Goal: Task Accomplishment & Management: Complete application form

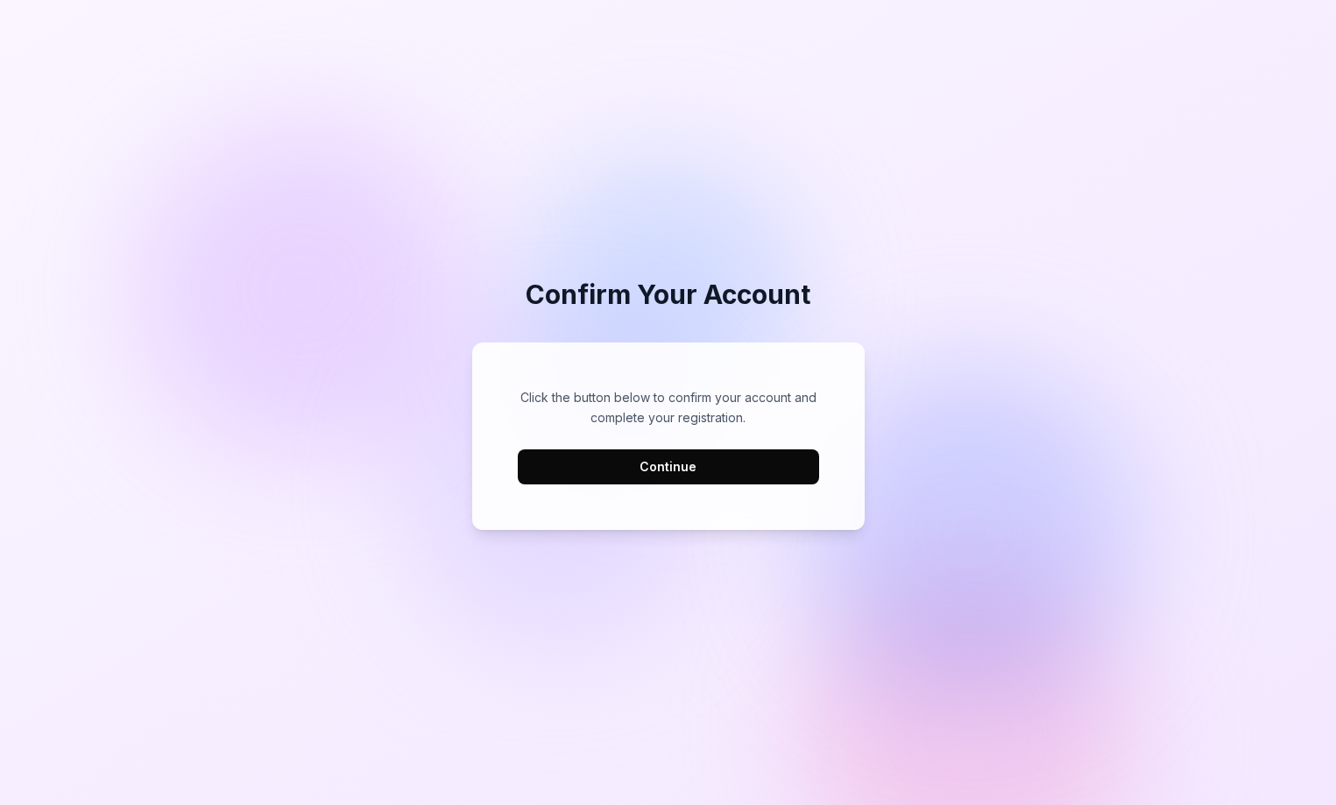
click at [628, 472] on button "Continue" at bounding box center [668, 466] width 301 height 35
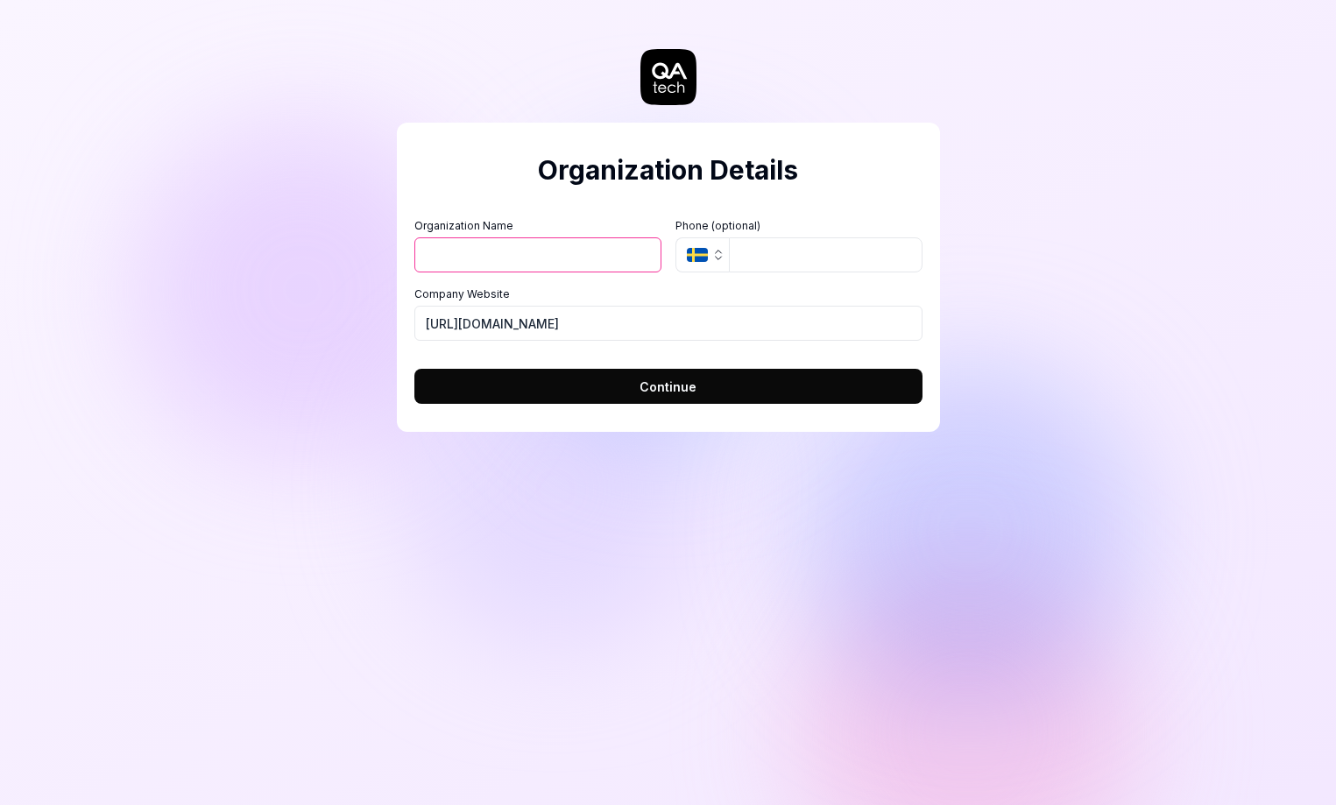
click at [710, 255] on button "SE" at bounding box center [701, 254] width 53 height 35
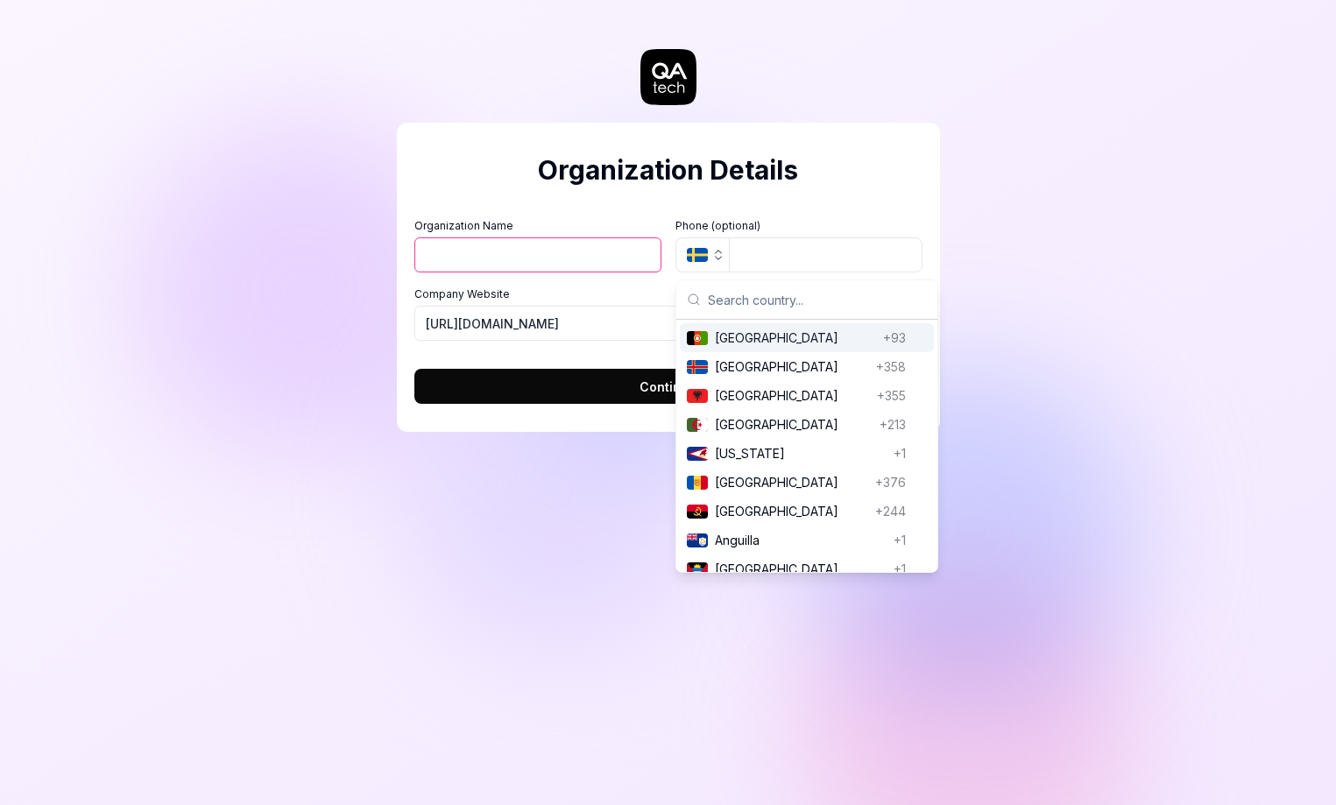
click at [712, 258] on icon "button" at bounding box center [718, 255] width 14 height 14
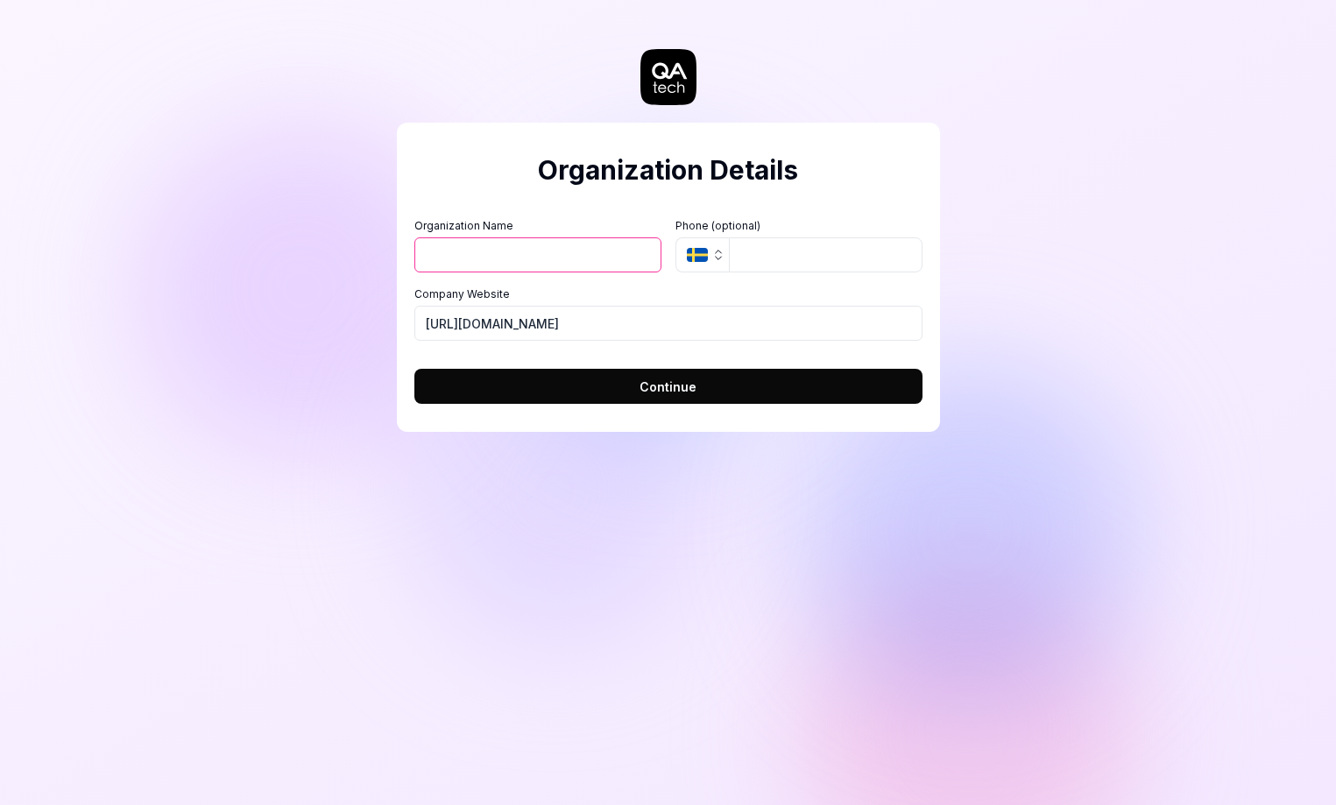
click at [467, 262] on input "Organization Name" at bounding box center [537, 254] width 247 height 35
type input "Pultex"
click at [498, 321] on input "https://mdis.ru" at bounding box center [668, 323] width 508 height 35
click at [492, 322] on input "https://mdis.ru" at bounding box center [668, 323] width 508 height 35
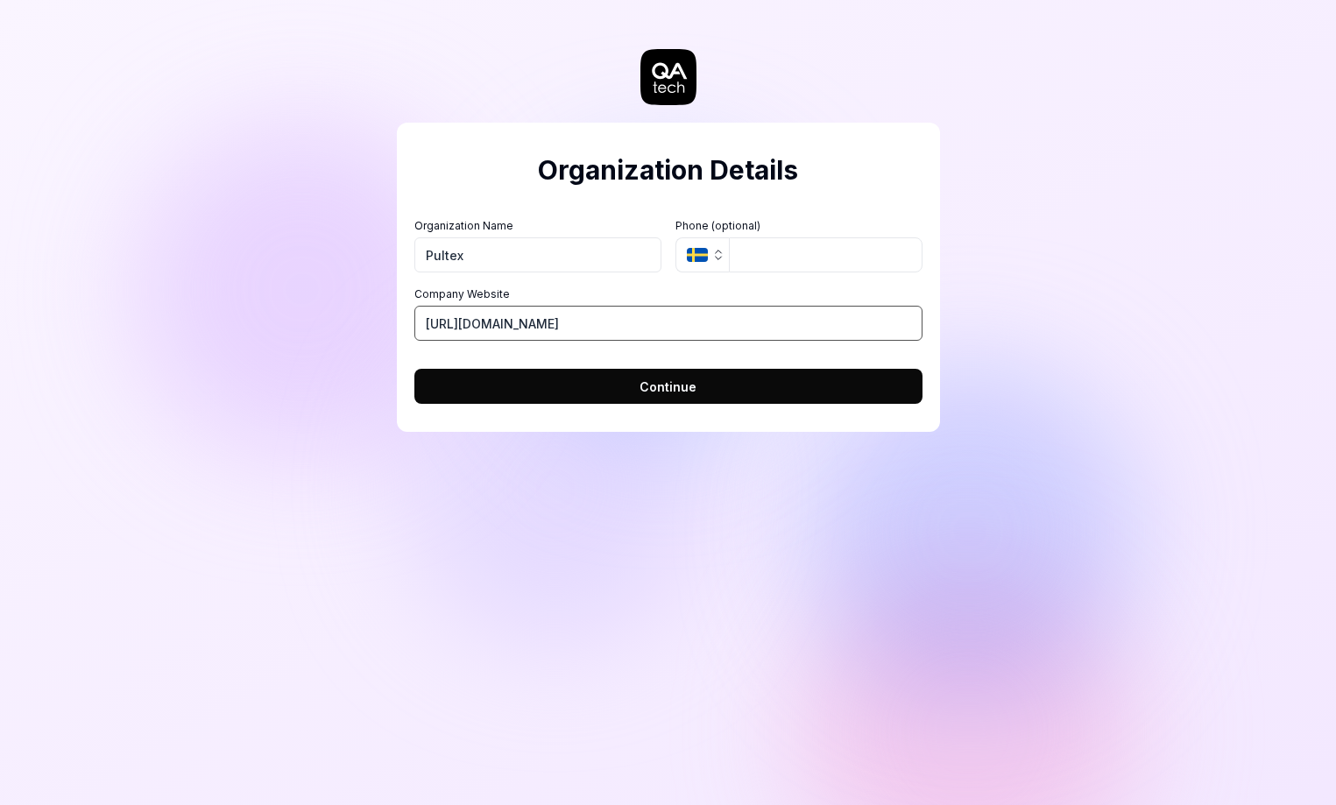
click at [462, 325] on input "https://mdis.ru" at bounding box center [668, 323] width 508 height 35
click at [463, 325] on input "https://mdis.ru" at bounding box center [668, 323] width 508 height 35
drag, startPoint x: 462, startPoint y: 323, endPoint x: 604, endPoint y: 319, distance: 142.9
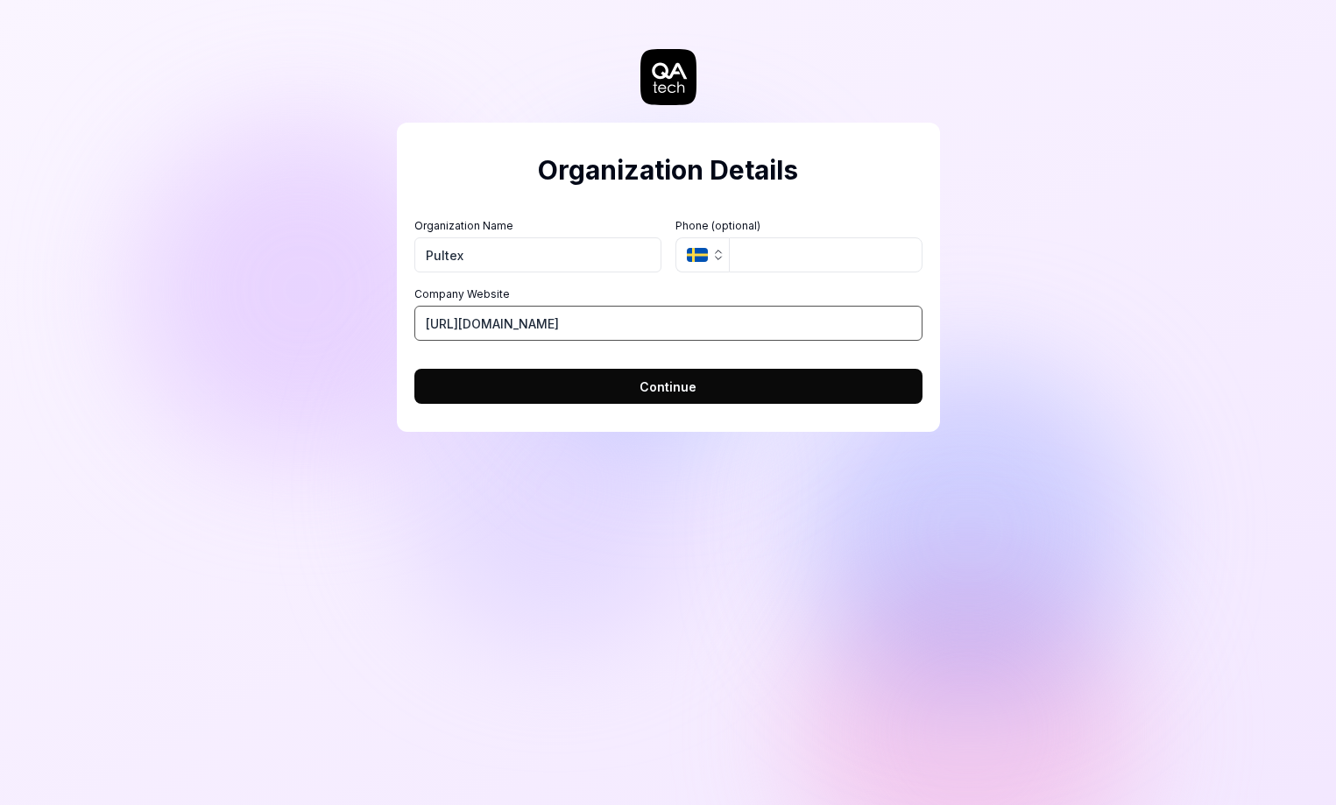
click at [599, 310] on input "https://mdis.ru" at bounding box center [668, 323] width 508 height 35
type input "https://pultex.pro/"
click at [712, 392] on button "Continue" at bounding box center [668, 386] width 508 height 35
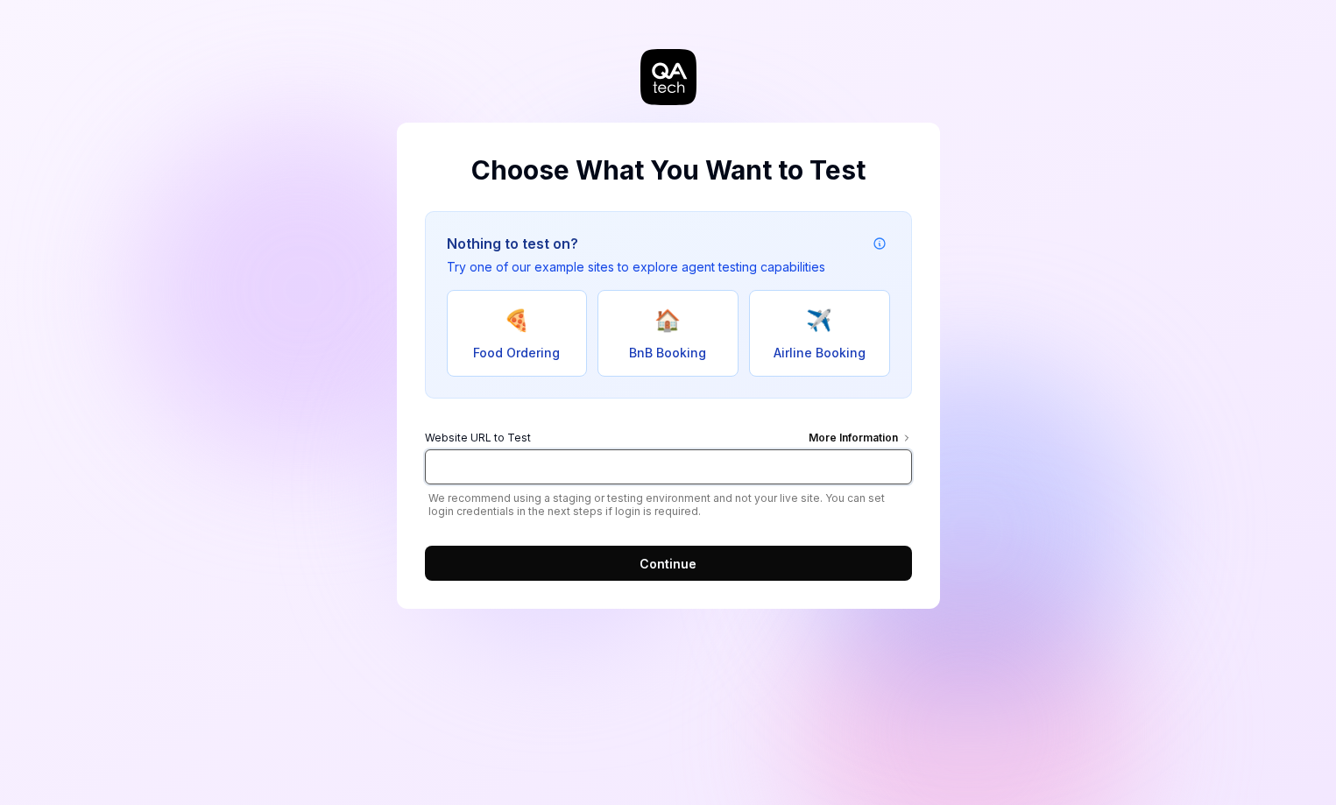
click at [539, 464] on input "Website URL to Test More Information" at bounding box center [668, 466] width 487 height 35
type input "https://pultex.pro/"
click at [705, 560] on button "Continue" at bounding box center [668, 563] width 487 height 35
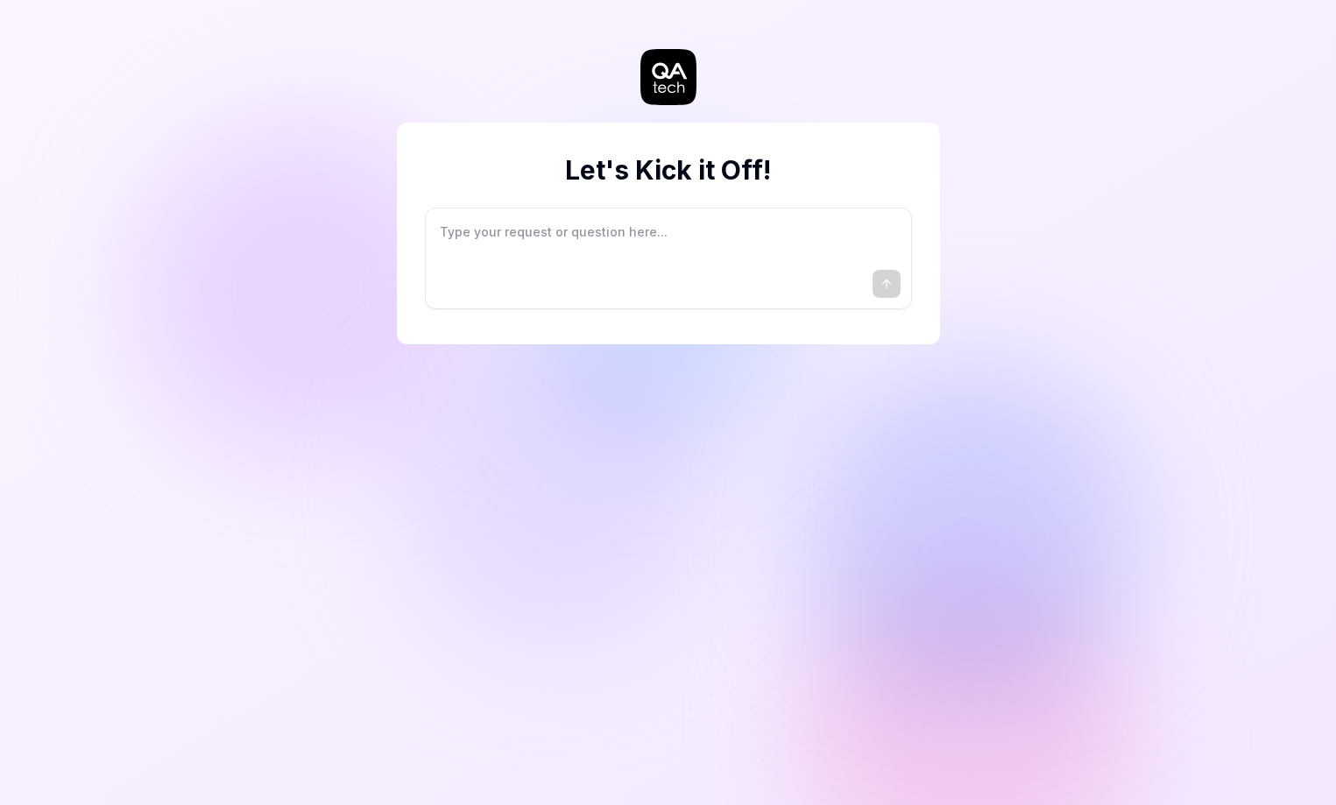
type textarea "*"
type textarea "I"
type textarea "*"
type textarea "I"
type textarea "*"
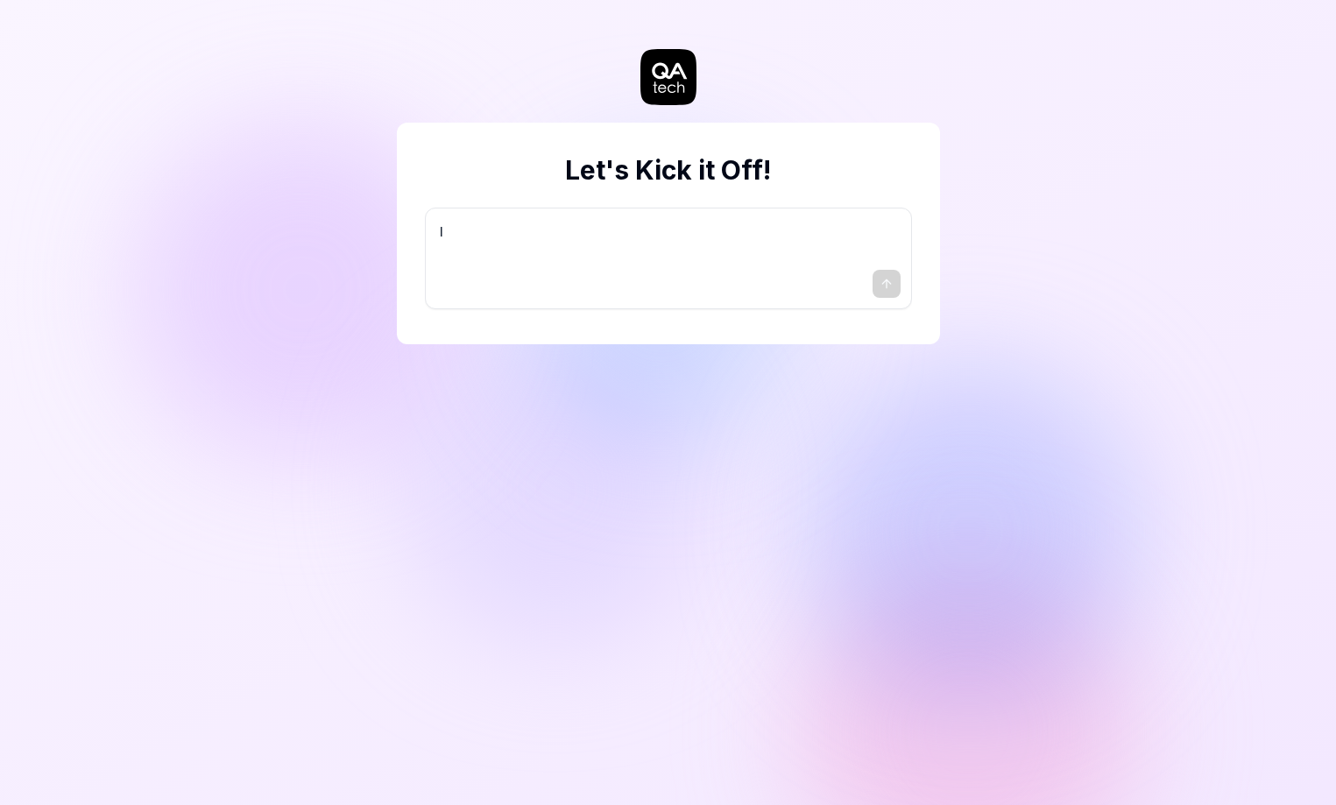
type textarea "I w"
type textarea "*"
type textarea "I wa"
type textarea "*"
type textarea "I wan"
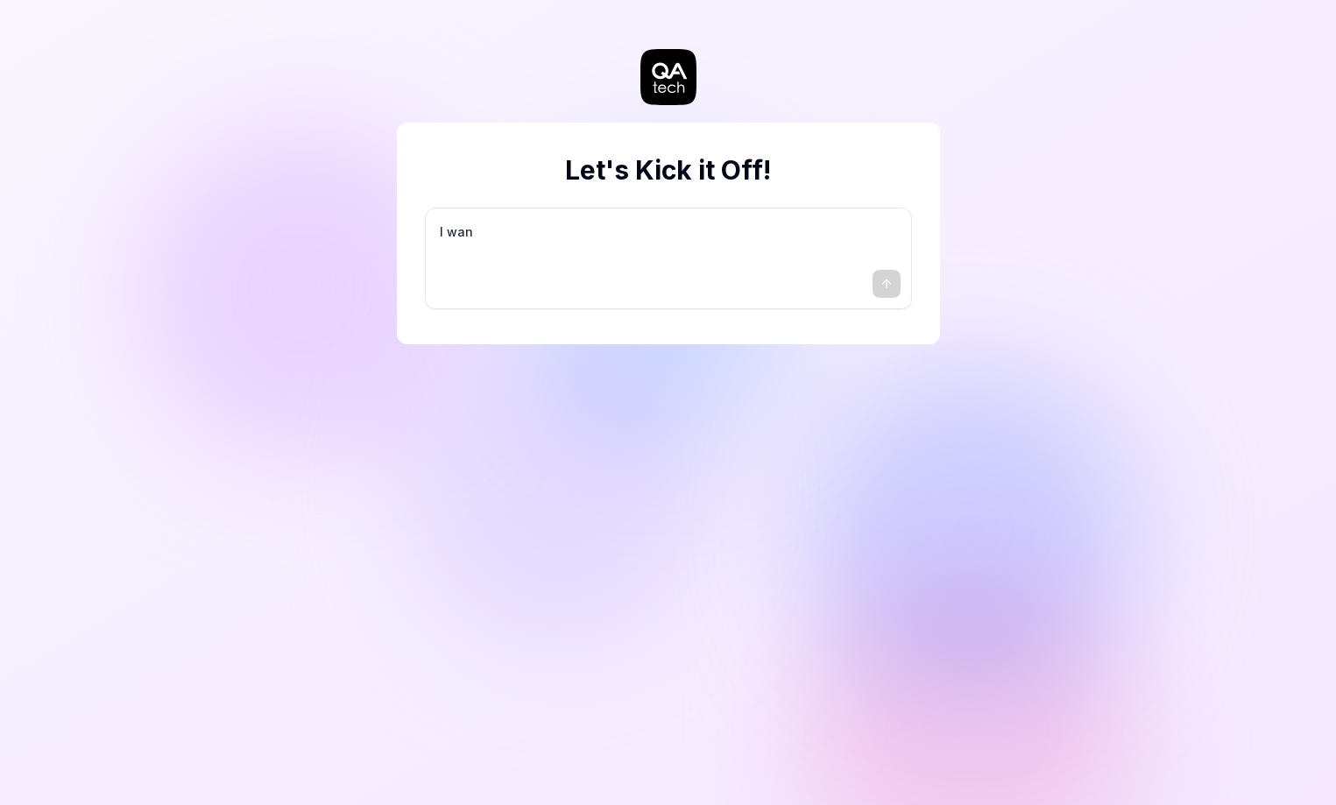
type textarea "*"
type textarea "I want"
type textarea "*"
type textarea "I want"
type textarea "*"
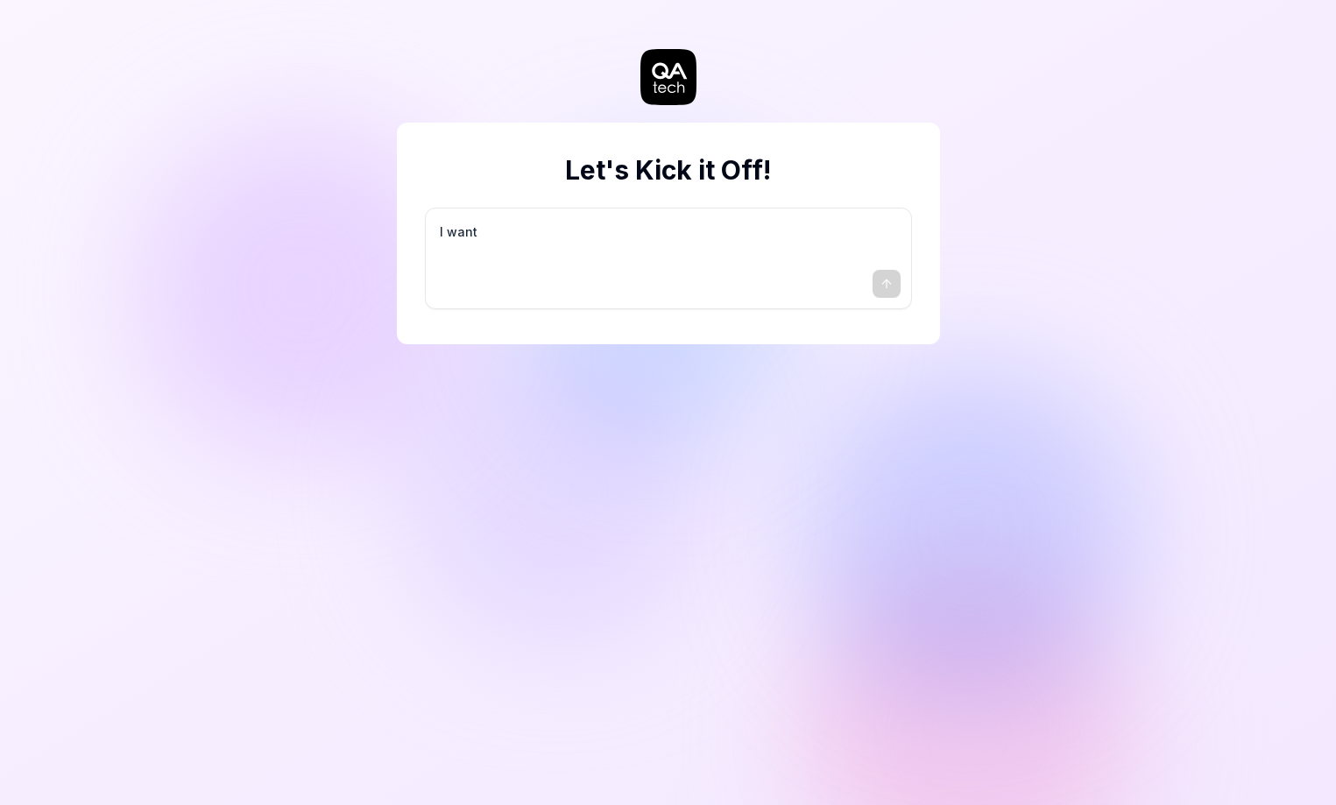
type textarea "I want a"
type textarea "*"
type textarea "I want a"
type textarea "*"
type textarea "I want a g"
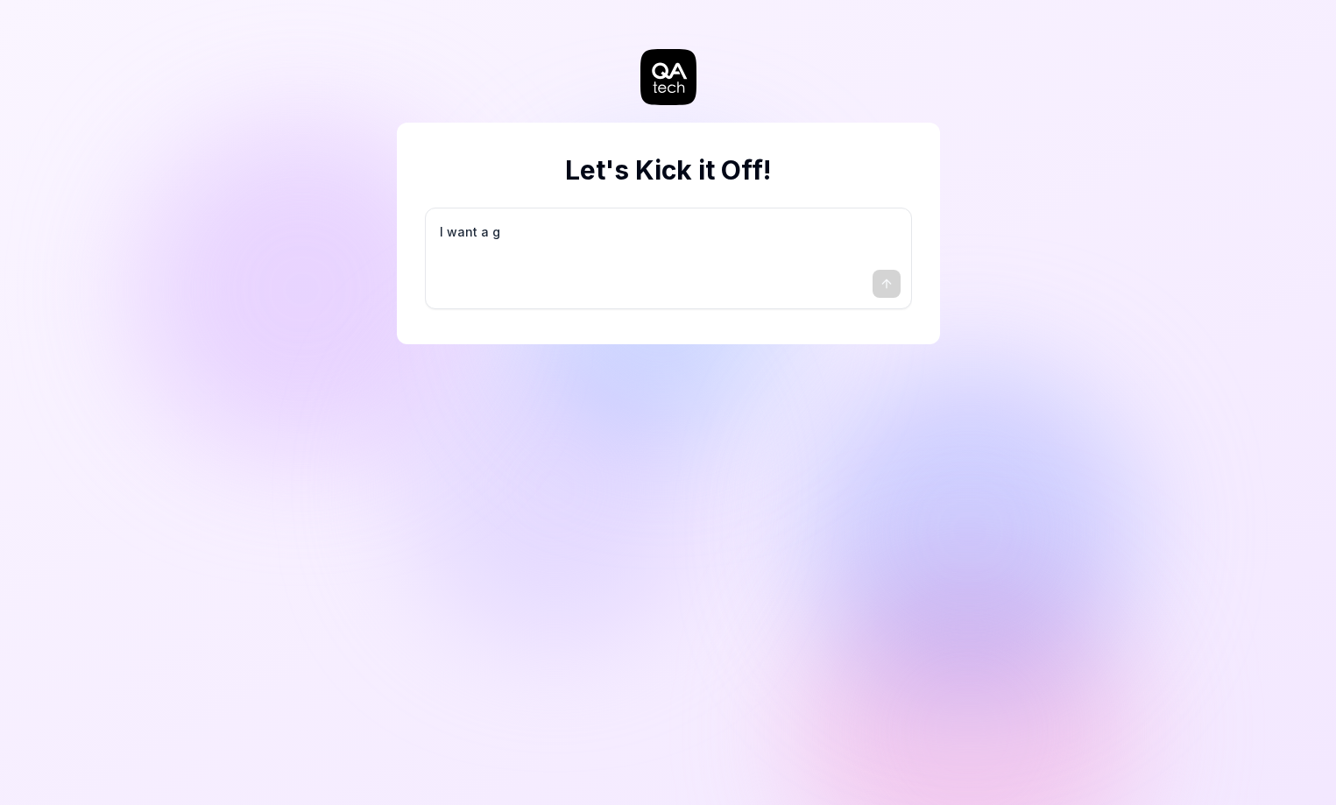
type textarea "*"
type textarea "I want a go"
type textarea "*"
type textarea "I want a goo"
type textarea "*"
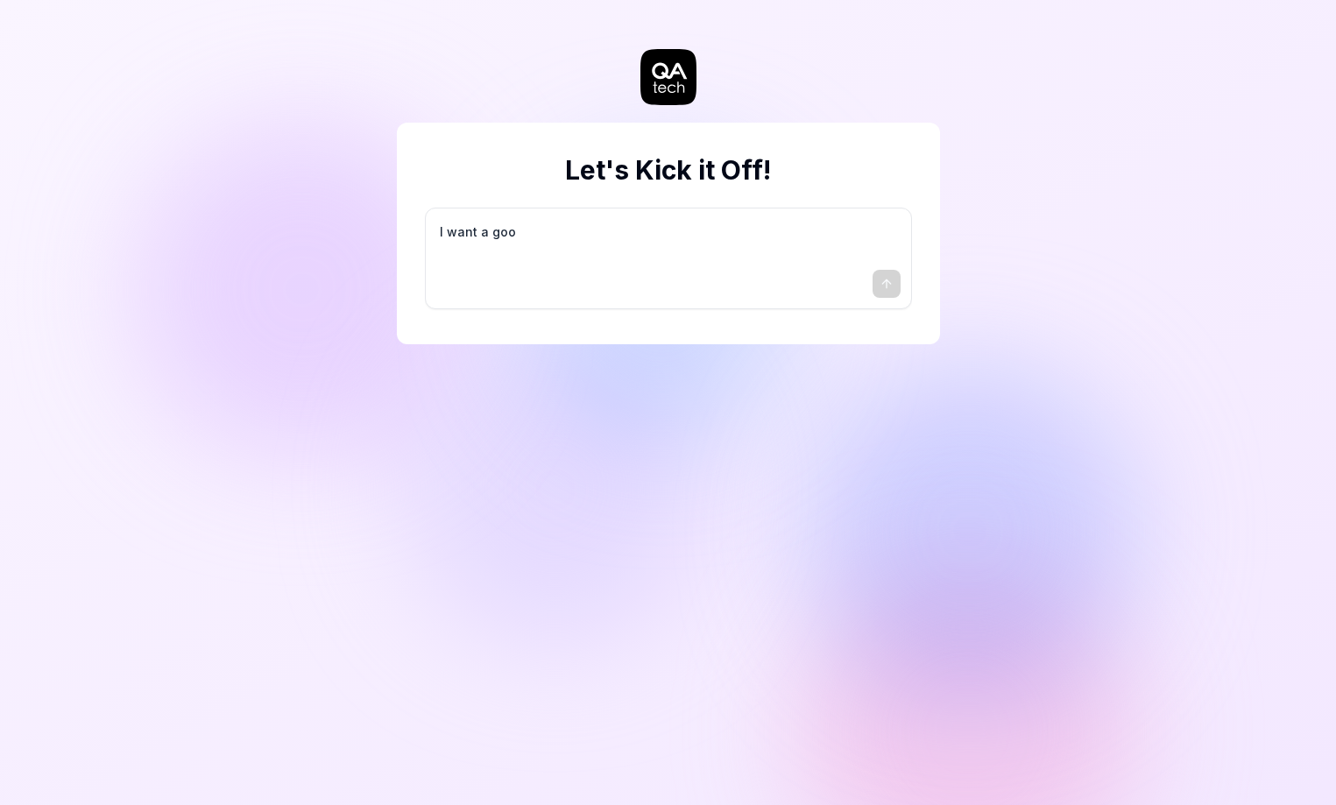
type textarea "I want a good"
type textarea "*"
type textarea "I want a good"
type textarea "*"
type textarea "I want a good t"
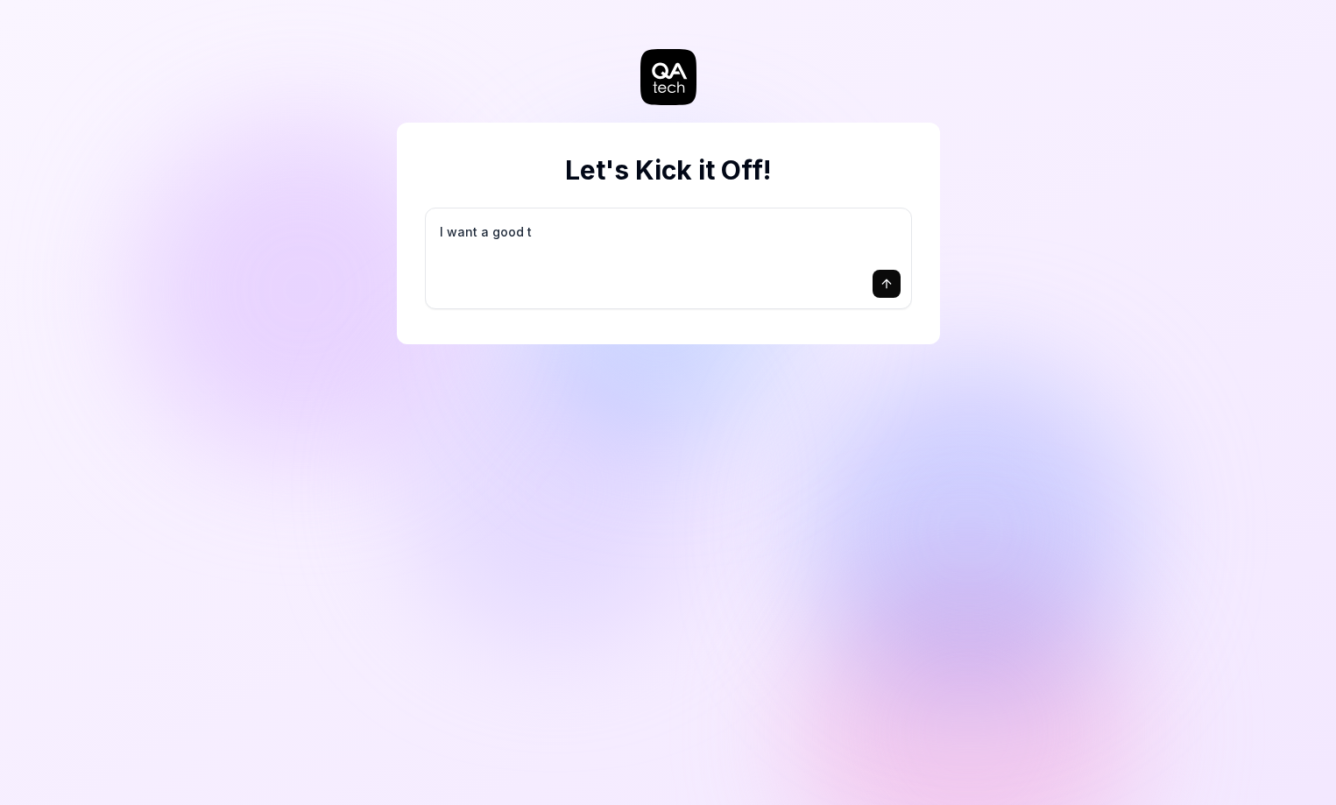
type textarea "*"
type textarea "I want a good te"
type textarea "*"
type textarea "I want a good tes"
type textarea "*"
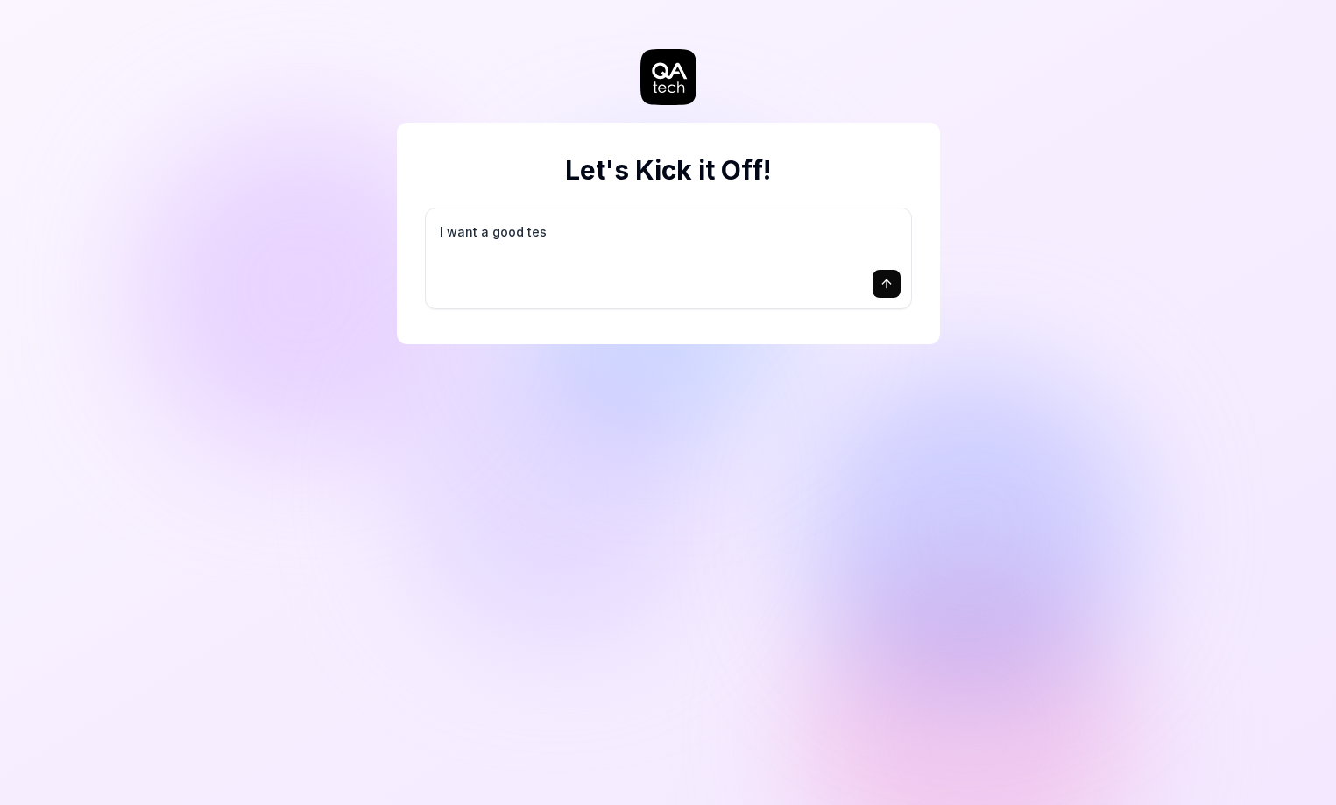
type textarea "I want a good test"
type textarea "*"
type textarea "I want a good test"
type textarea "*"
type textarea "I want a good test s"
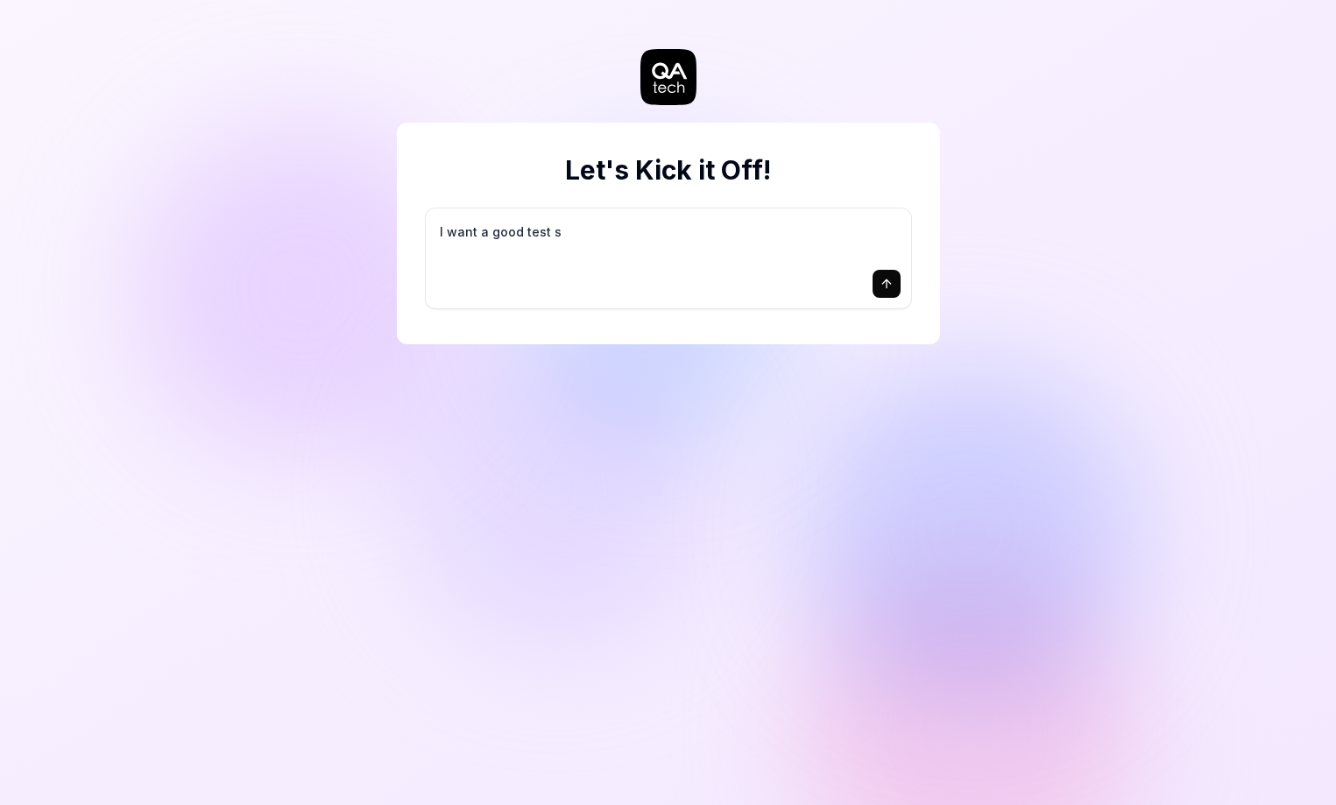
type textarea "*"
type textarea "I want a good test se"
type textarea "*"
type textarea "I want a good test set"
type textarea "*"
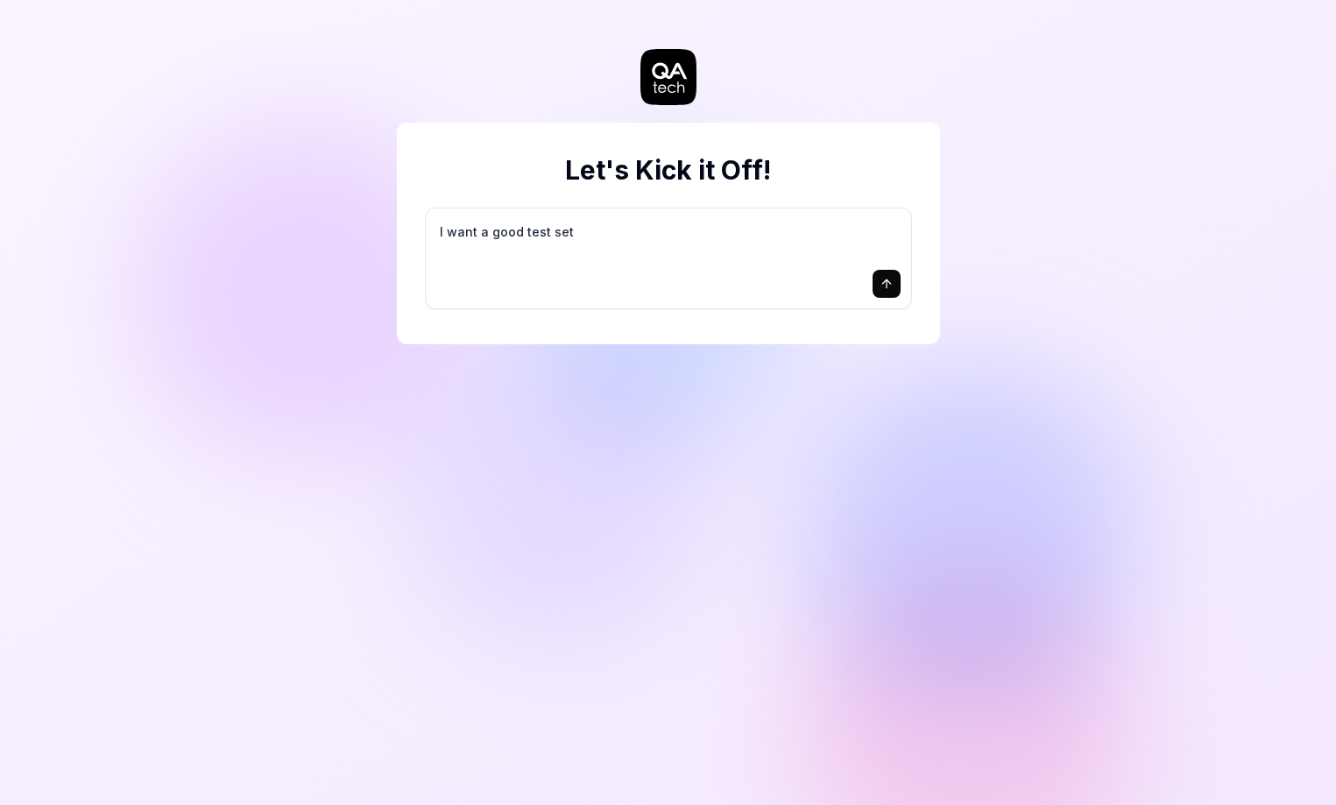
type textarea "I want a good test setu"
type textarea "*"
type textarea "I want a good test setup"
type textarea "*"
type textarea "I want a good test setup"
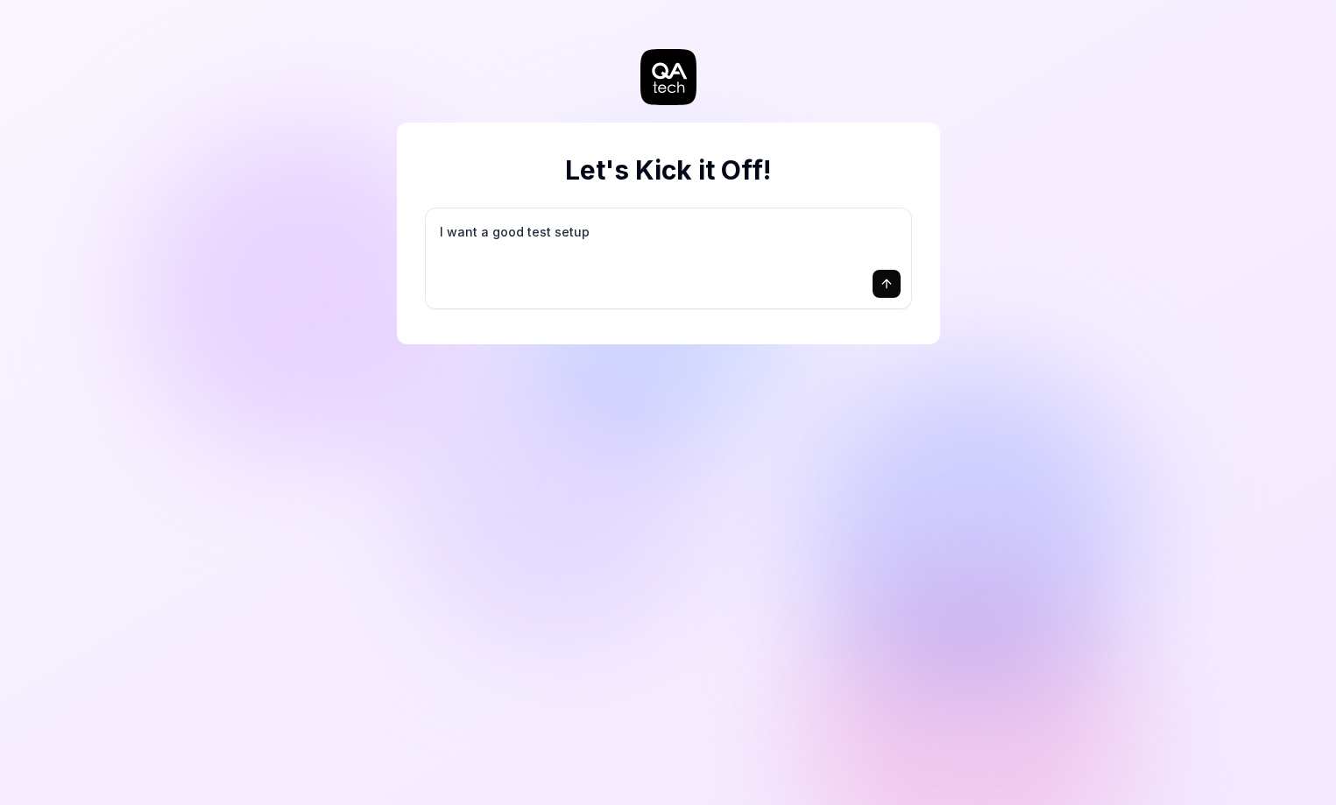
type textarea "*"
type textarea "I want a good test setup f"
type textarea "*"
type textarea "I want a good test setup fo"
type textarea "*"
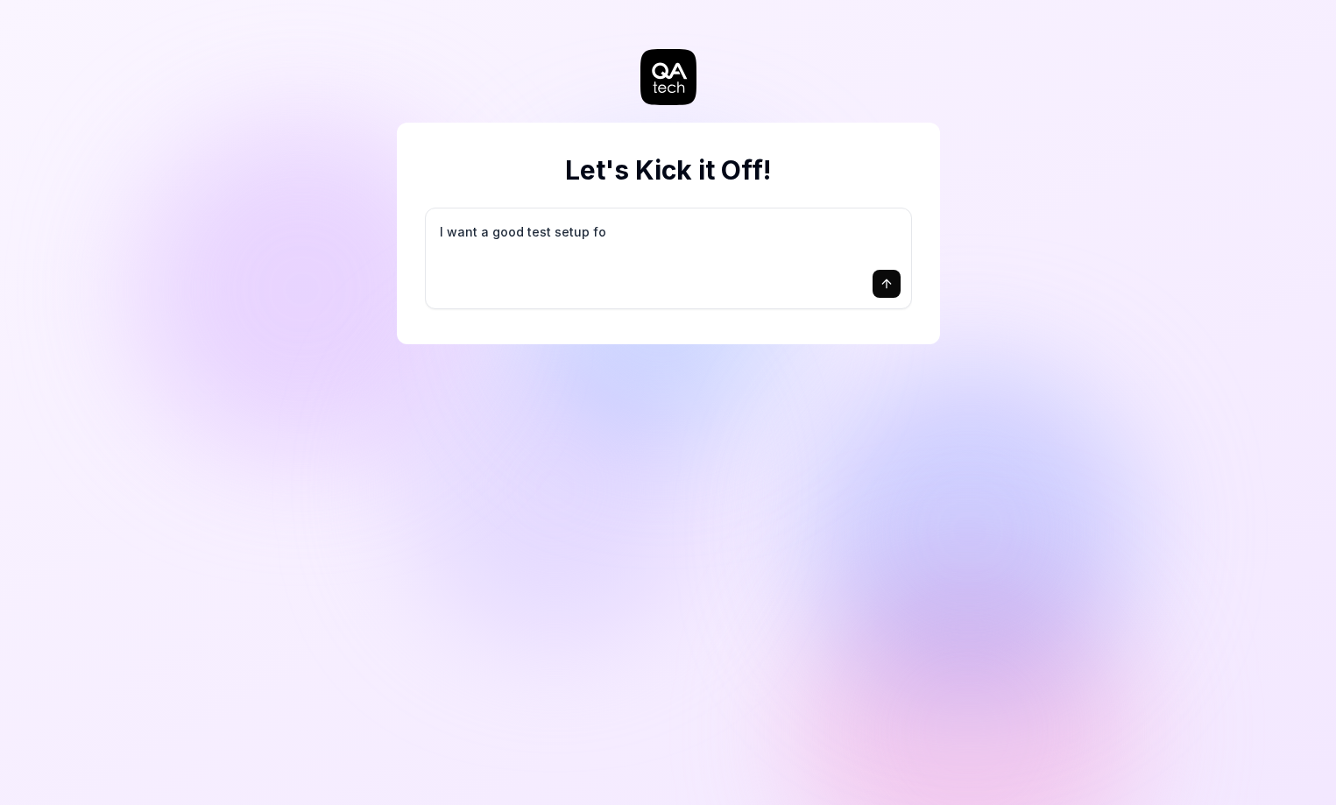
type textarea "I want a good test setup for"
type textarea "*"
type textarea "I want a good test setup for"
type textarea "*"
type textarea "I want a good test setup for m"
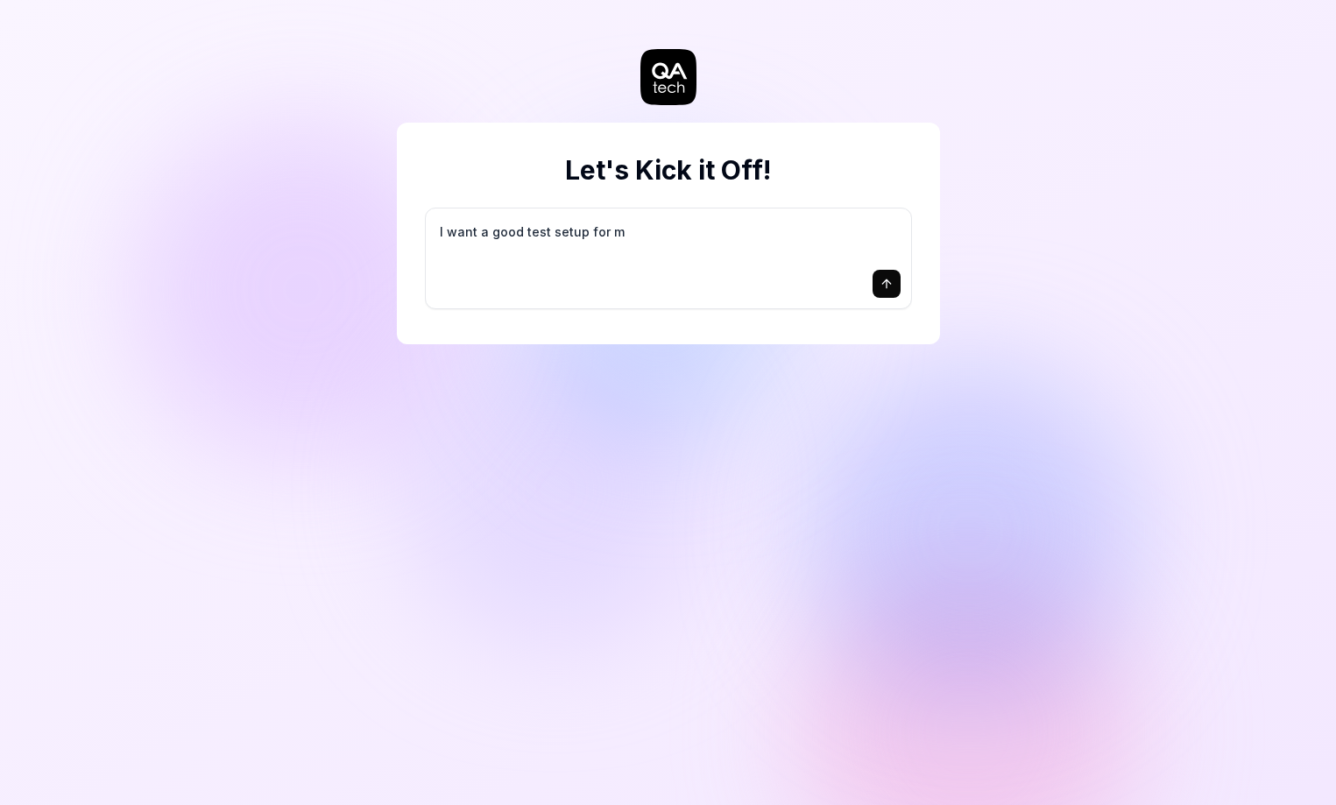
type textarea "*"
type textarea "I want a good test setup for my"
type textarea "*"
type textarea "I want a good test setup for my"
type textarea "*"
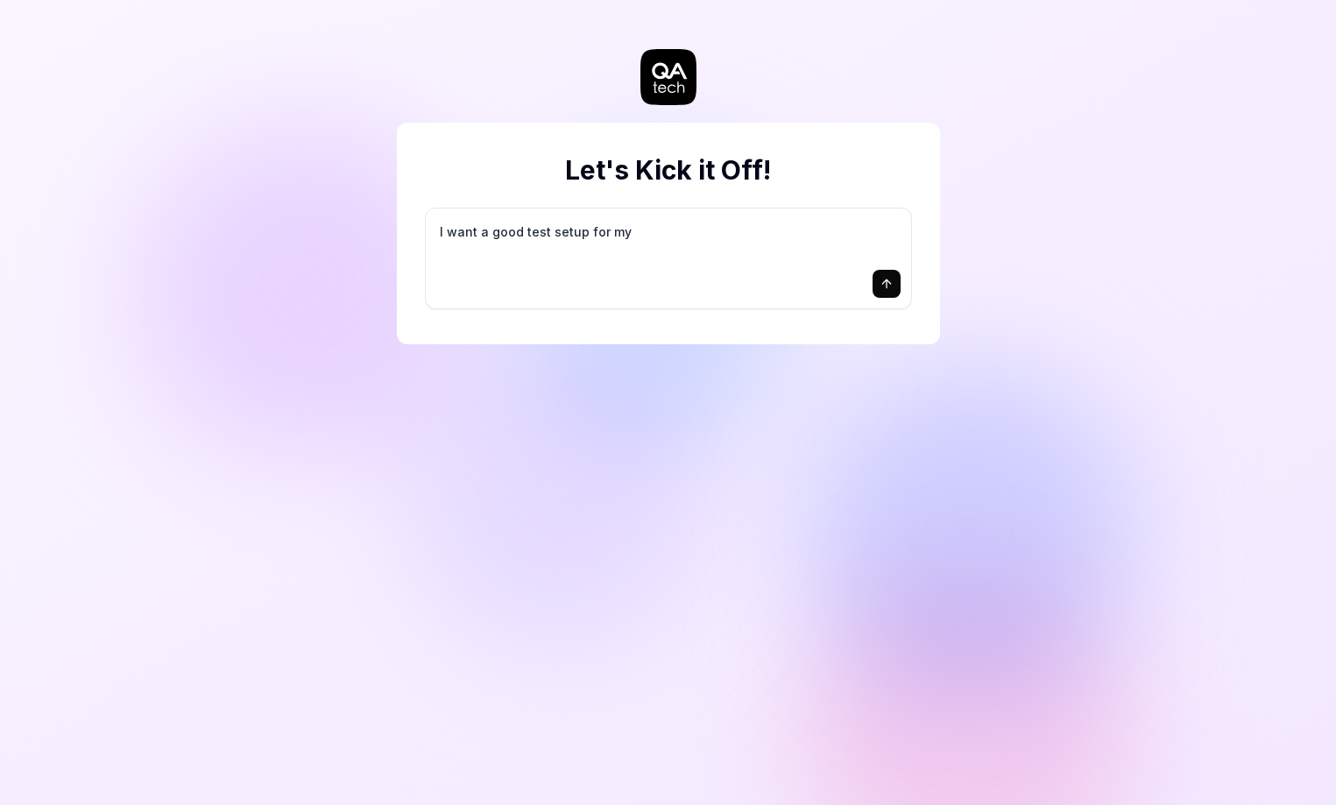
type textarea "I want a good test setup for my s"
type textarea "*"
type textarea "I want a good test setup for my si"
type textarea "*"
type textarea "I want a good test setup for my sit"
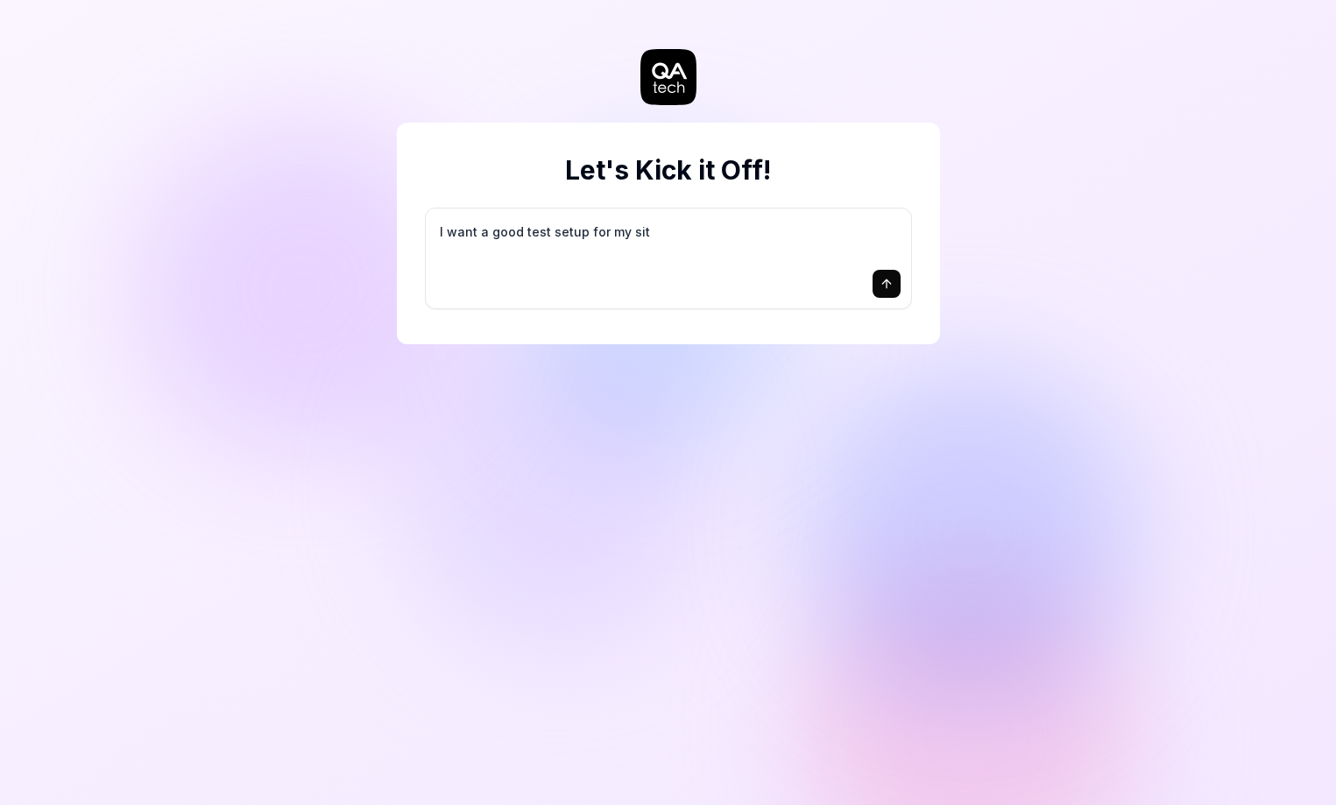
type textarea "*"
type textarea "I want a good test setup for my site"
type textarea "*"
type textarea "I want a good test setup for my site"
type textarea "*"
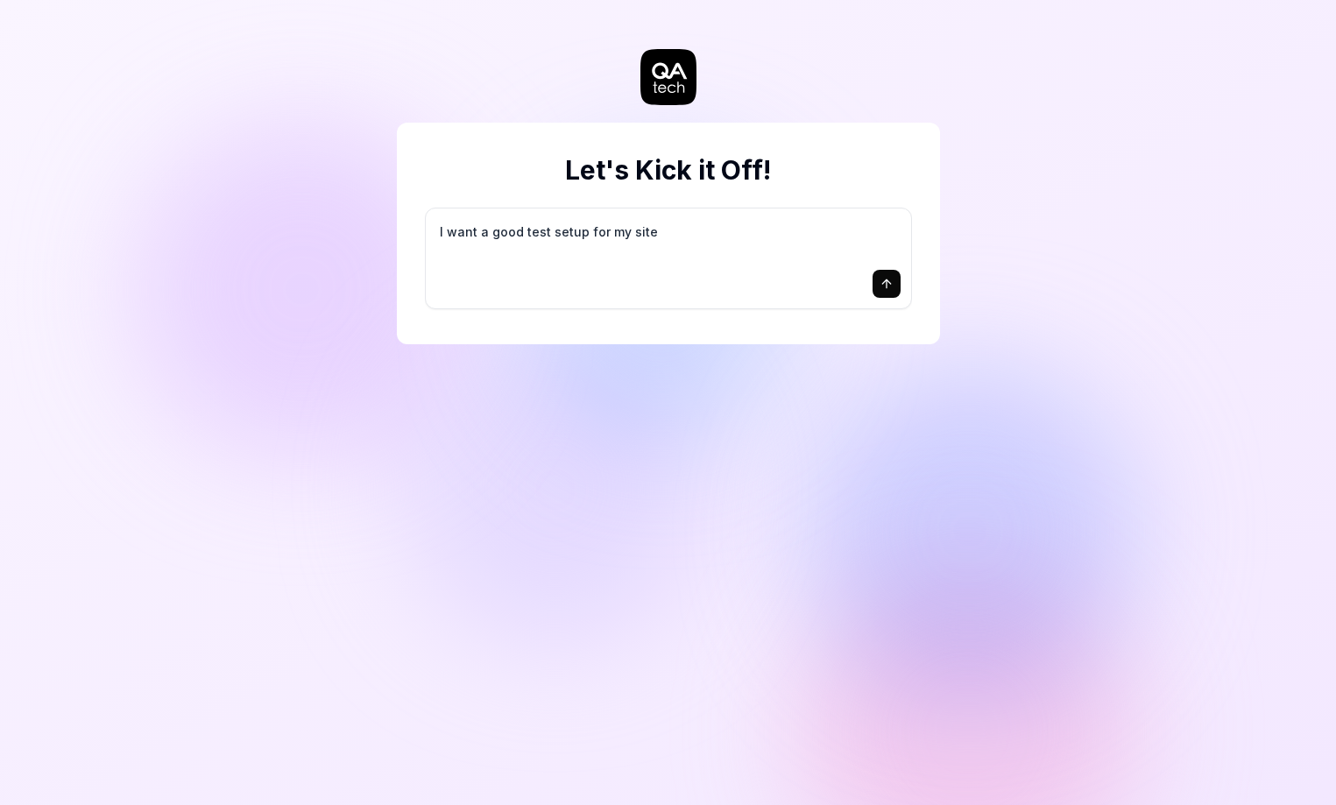
type textarea "I want a good test setup for my site -"
type textarea "*"
type textarea "I want a good test setup for my site -"
type textarea "*"
type textarea "I want a good test setup for my site - h"
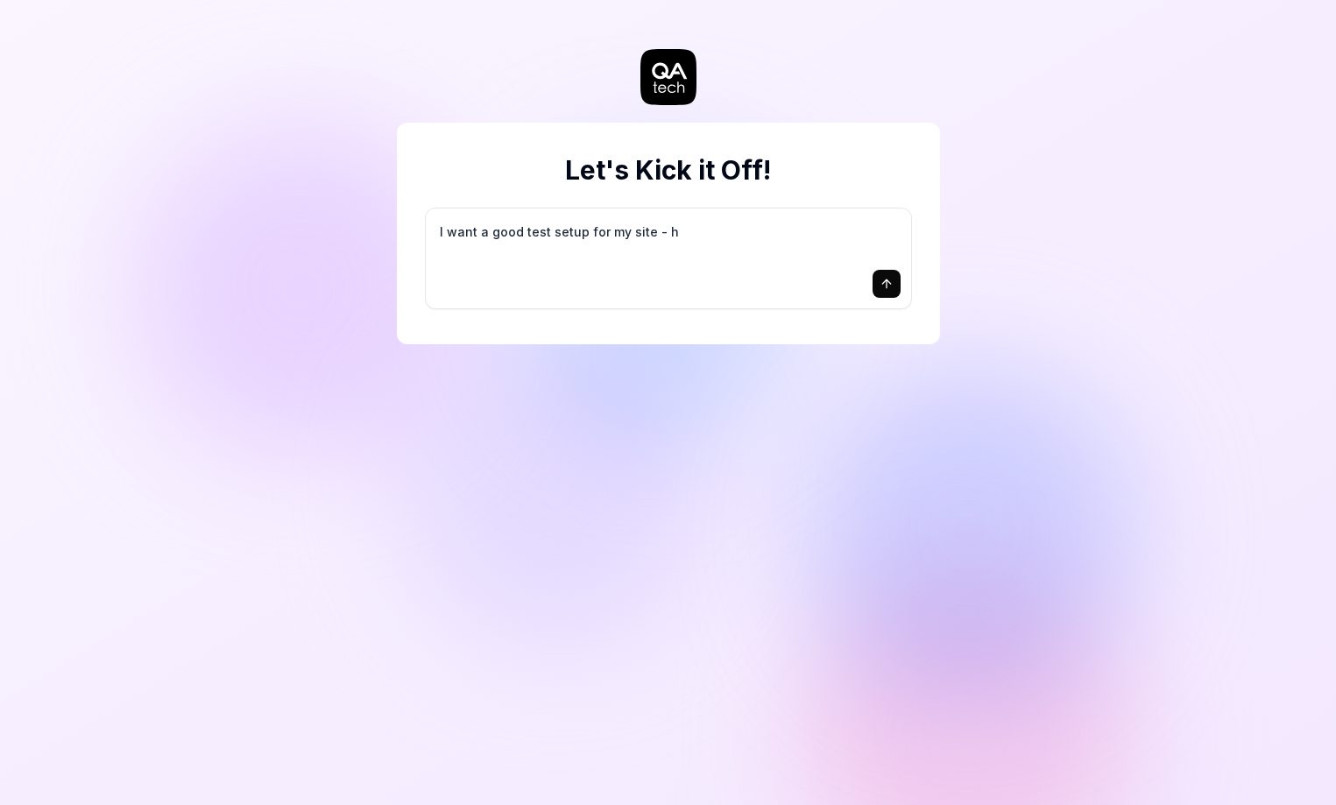
type textarea "*"
type textarea "I want a good test setup for my site - he"
type textarea "*"
type textarea "I want a good test setup for my site - hel"
type textarea "*"
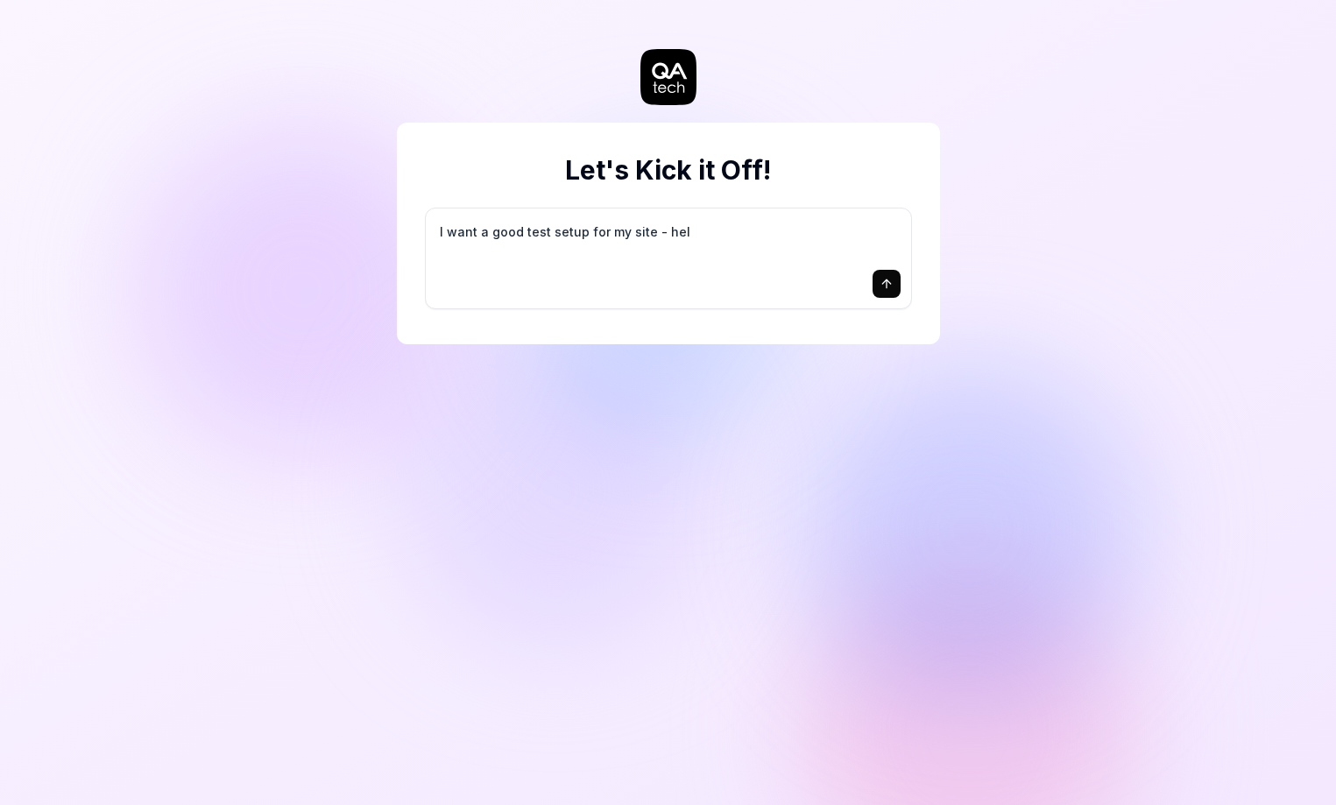
type textarea "I want a good test setup for my site - help"
type textarea "*"
type textarea "I want a good test setup for my site - help"
type textarea "*"
type textarea "I want a good test setup for my site - help m"
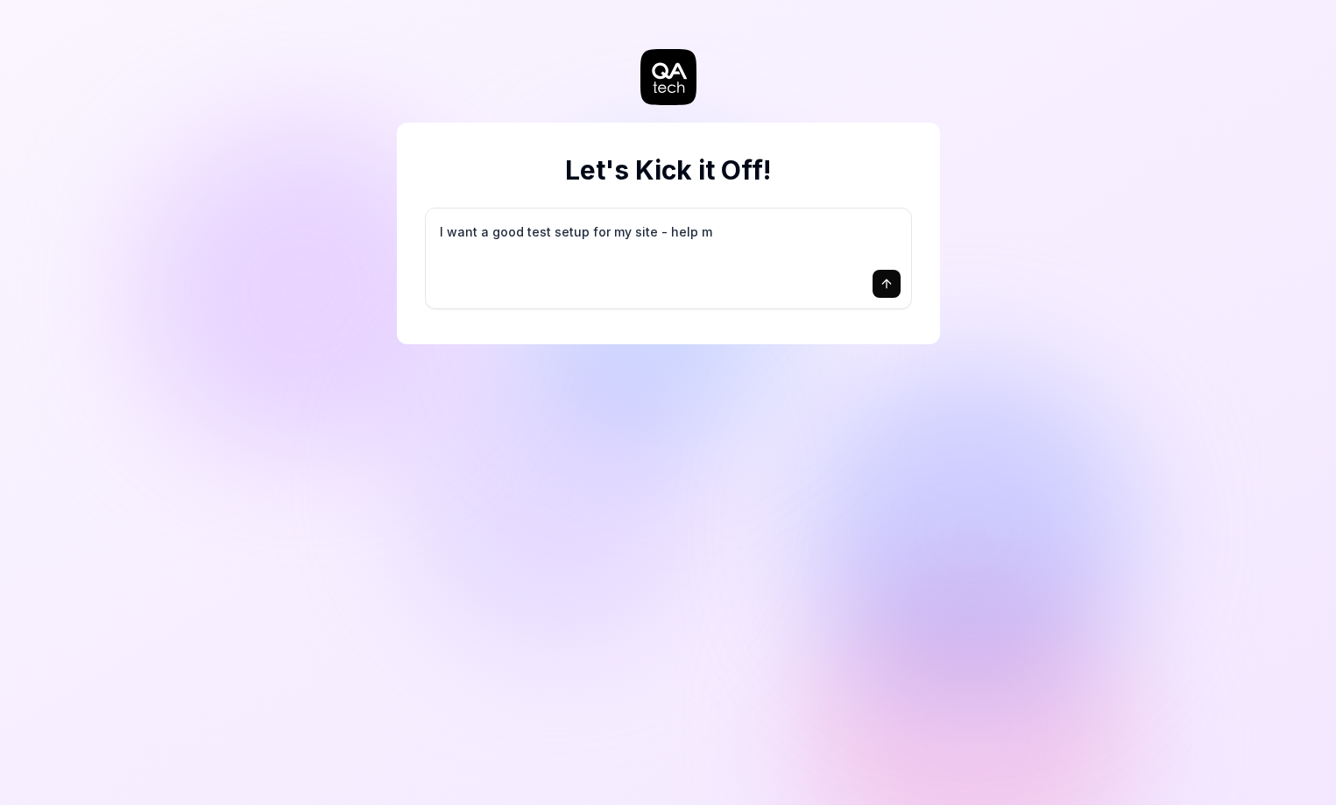
type textarea "*"
type textarea "I want a good test setup for my site - help me"
type textarea "*"
type textarea "I want a good test setup for my site - help me"
type textarea "*"
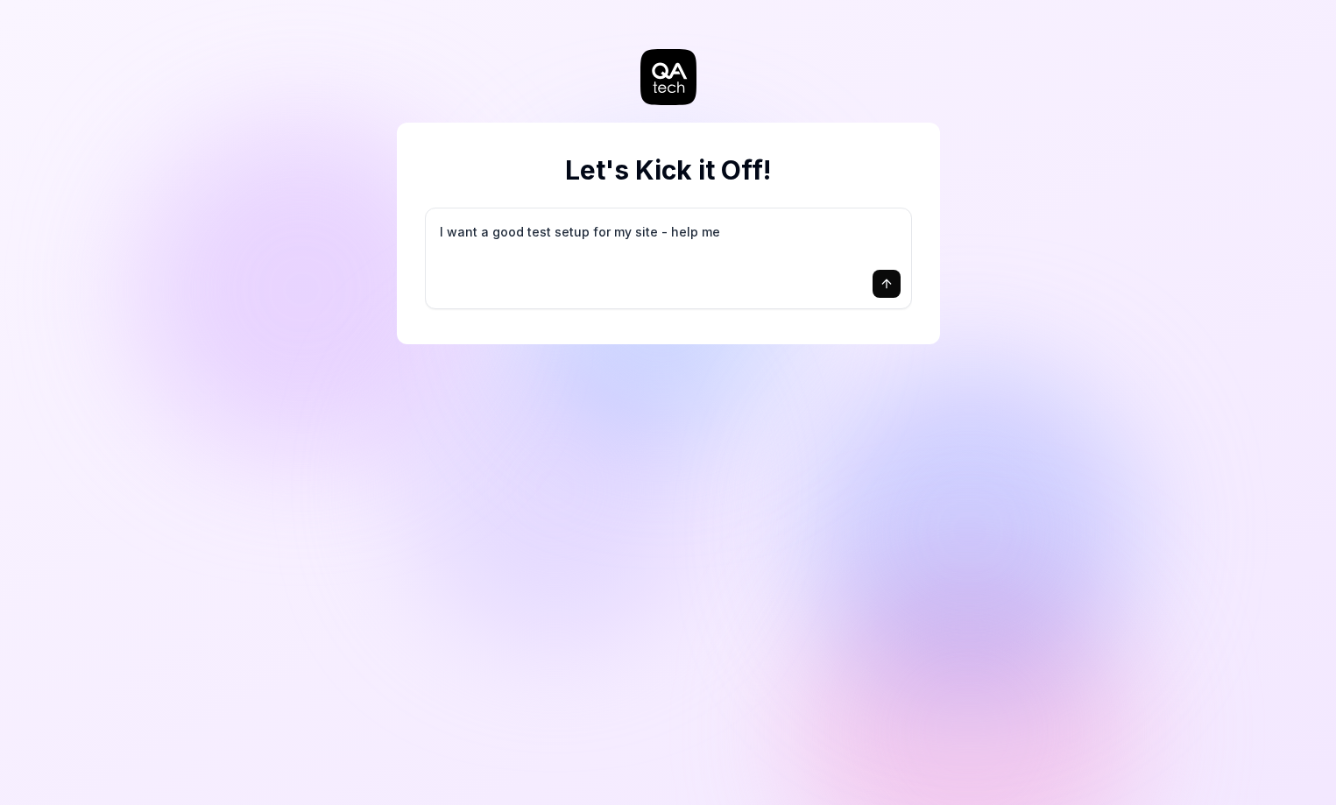
type textarea "I want a good test setup for my site - help me c"
type textarea "*"
type textarea "I want a good test setup for my site - help me cr"
type textarea "*"
type textarea "I want a good test setup for my site - help me cre"
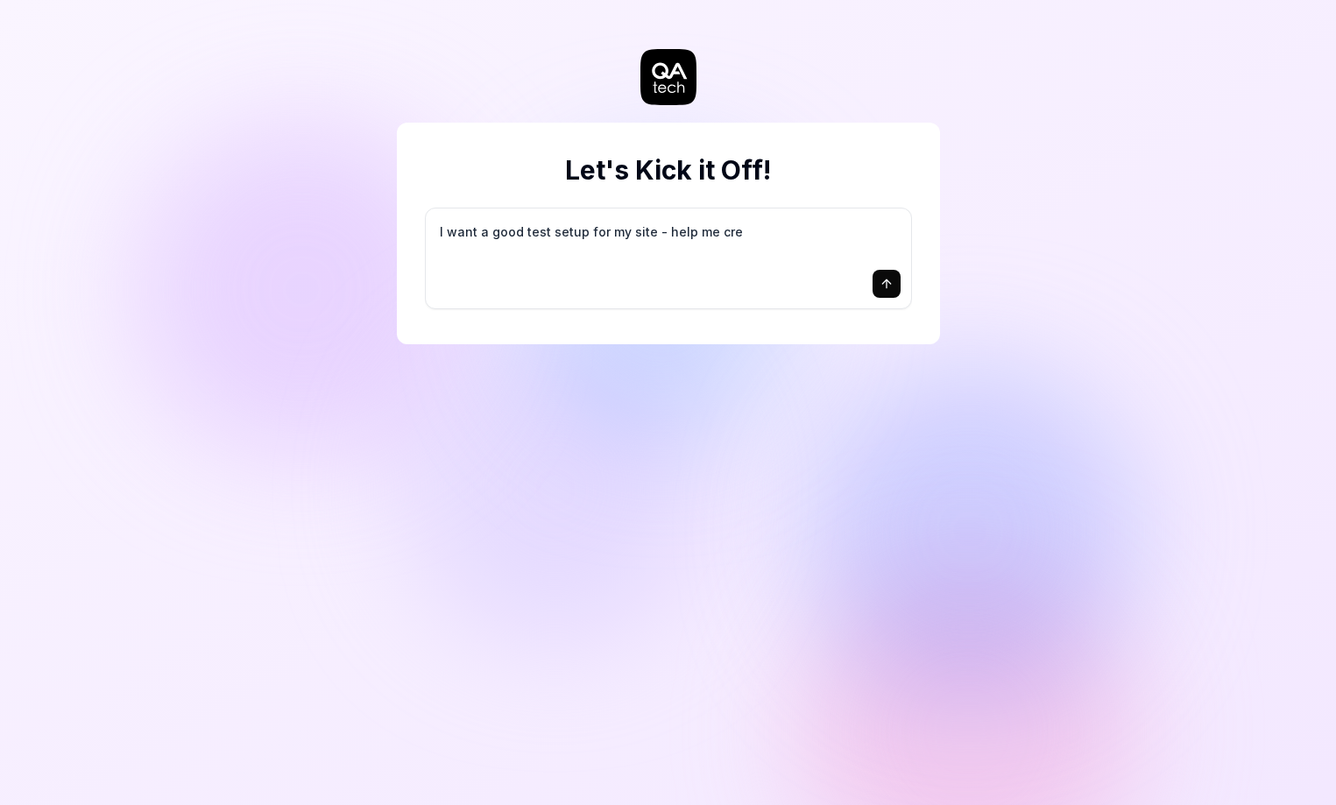
type textarea "*"
type textarea "I want a good test setup for my site - help me crea"
type textarea "*"
type textarea "I want a good test setup for my site - help me creat"
type textarea "*"
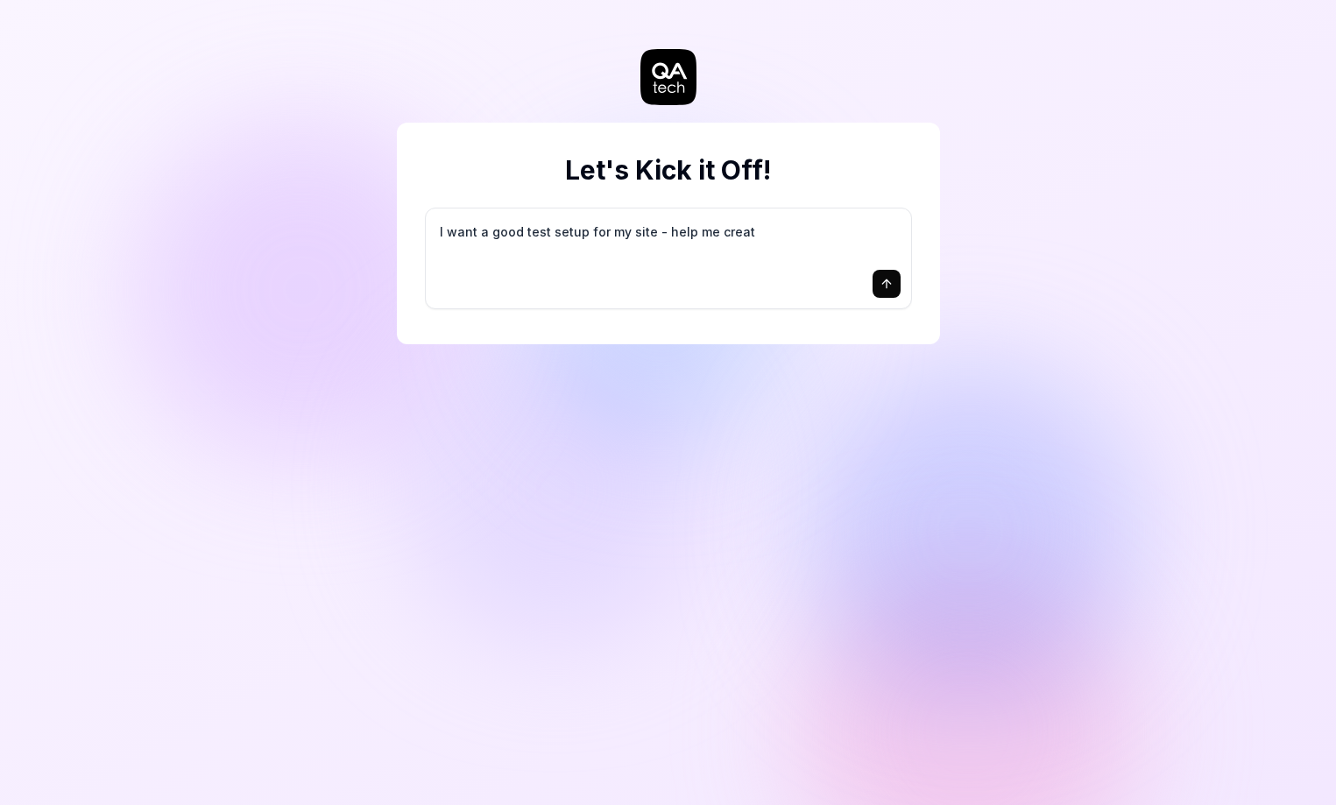
type textarea "I want a good test setup for my site - help me create"
type textarea "*"
type textarea "I want a good test setup for my site - help me create"
type textarea "*"
type textarea "I want a good test setup for my site - help me create t"
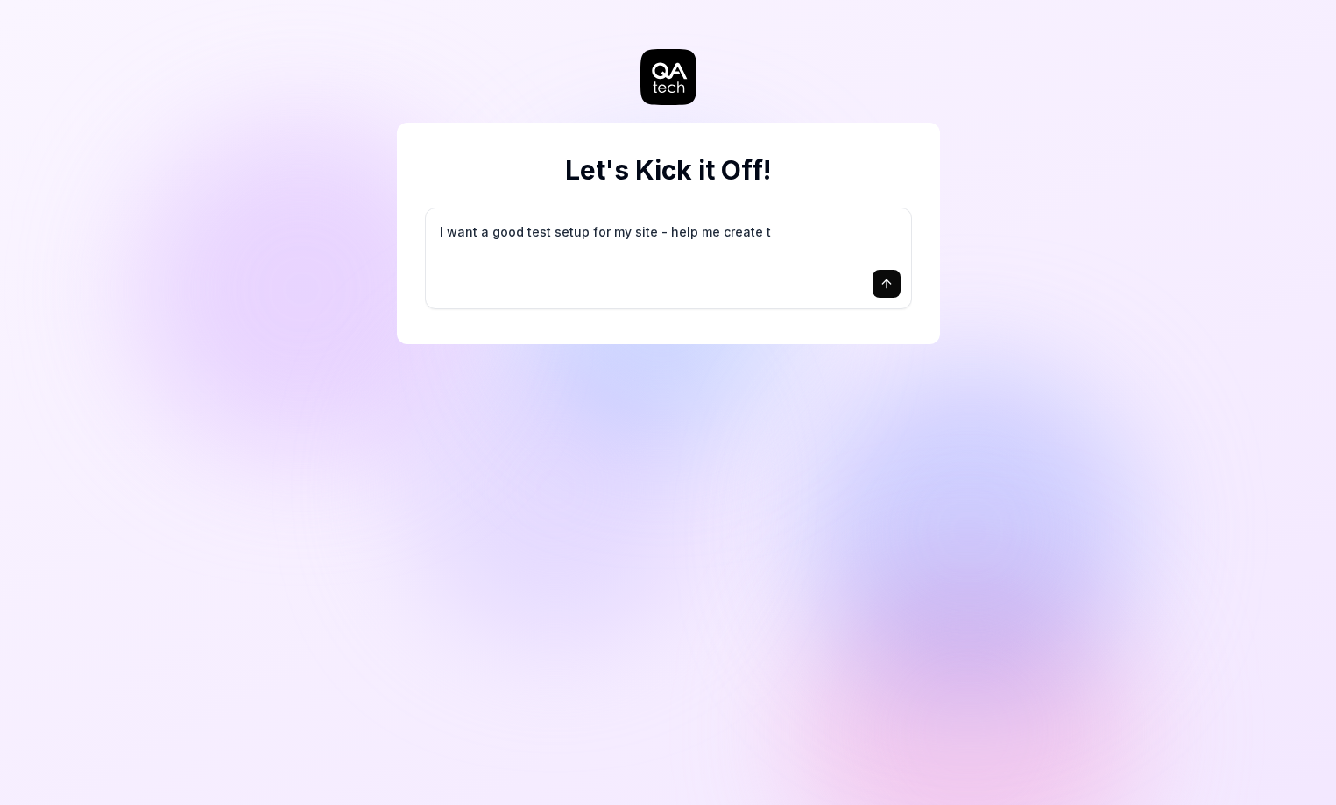
type textarea "*"
type textarea "I want a good test setup for my site - help me create th"
type textarea "*"
type textarea "I want a good test setup for my site - help me create the"
type textarea "*"
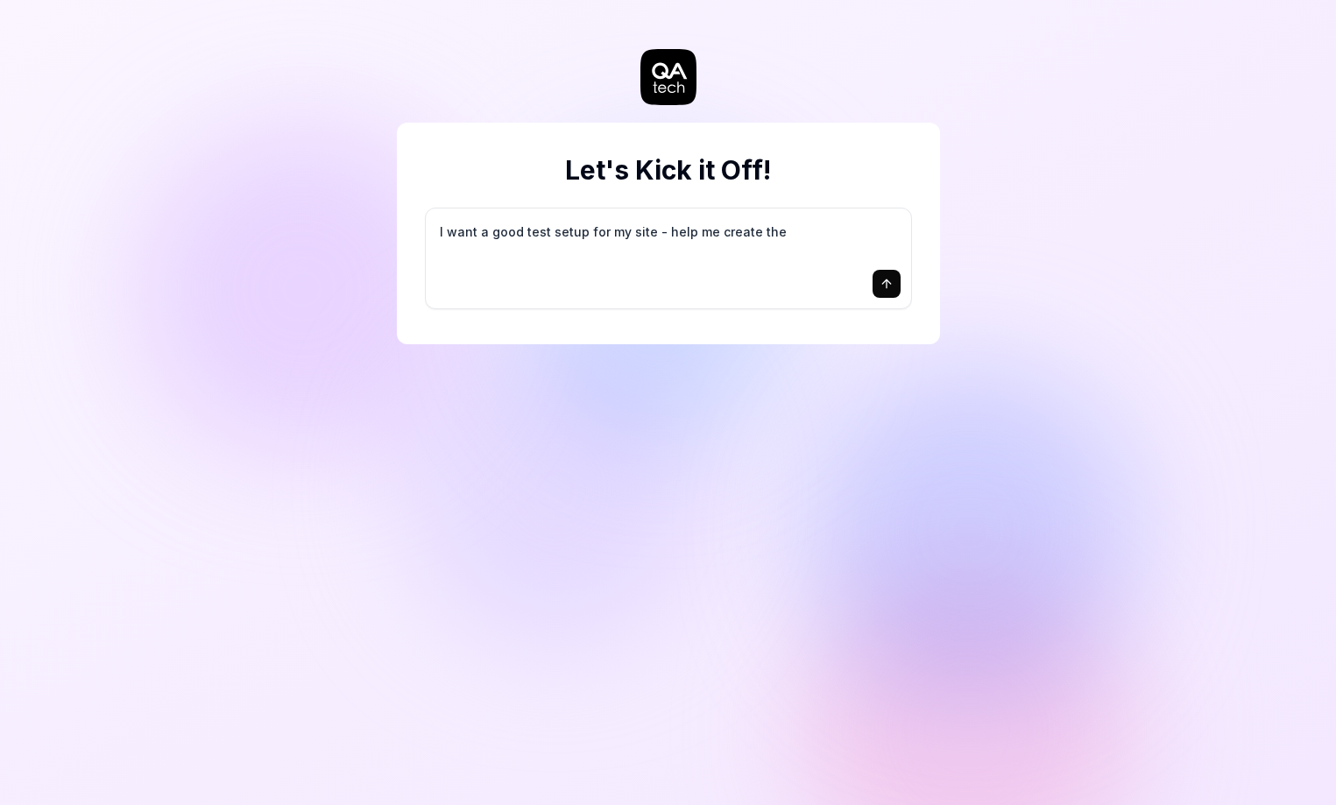
type textarea "I want a good test setup for my site - help me create the"
type textarea "*"
type textarea "I want a good test setup for my site - help me create the f"
type textarea "*"
type textarea "I want a good test setup for my site - help me create the fi"
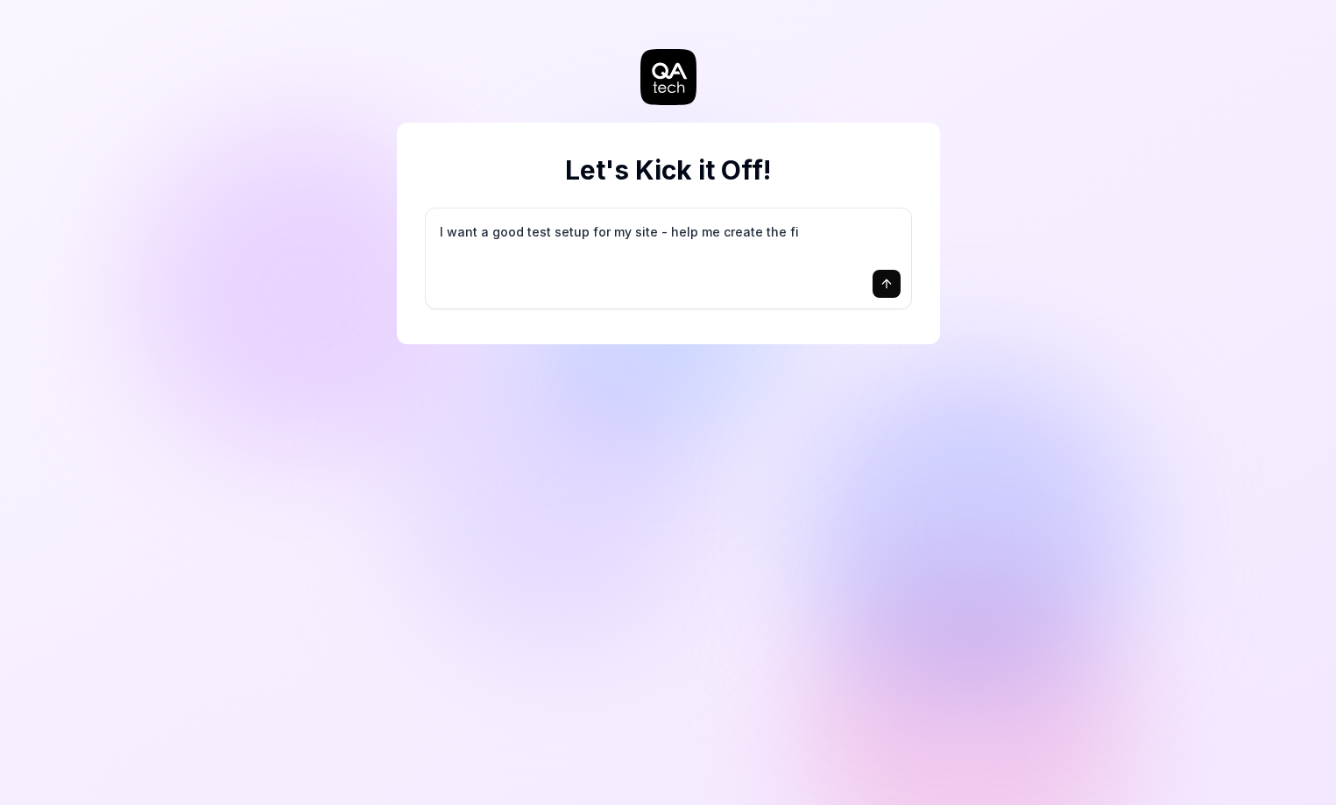
type textarea "*"
type textarea "I want a good test setup for my site - help me create the fir"
type textarea "*"
type textarea "I want a good test setup for my site - help me create the firs"
type textarea "*"
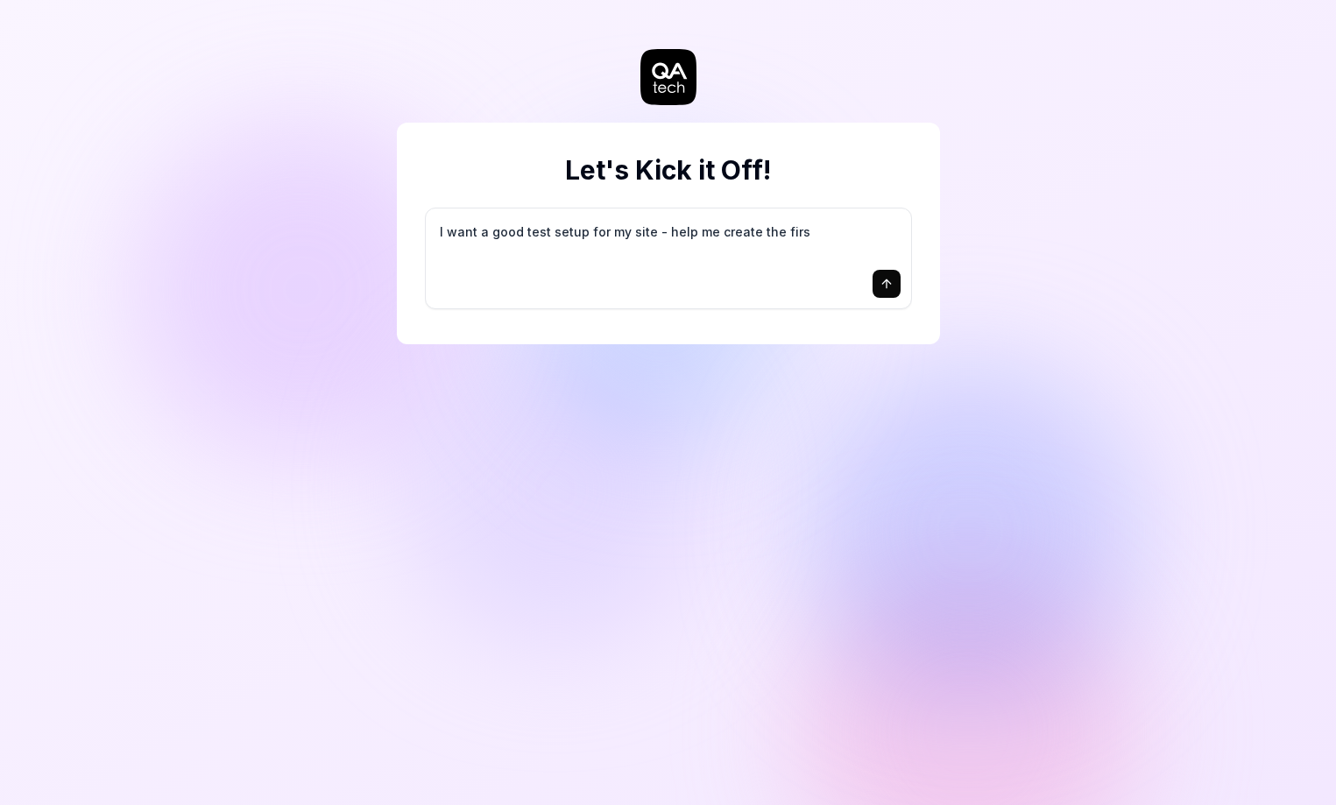
type textarea "I want a good test setup for my site - help me create the first"
type textarea "*"
type textarea "I want a good test setup for my site - help me create the first"
type textarea "*"
type textarea "I want a good test setup for my site - help me create the first 3"
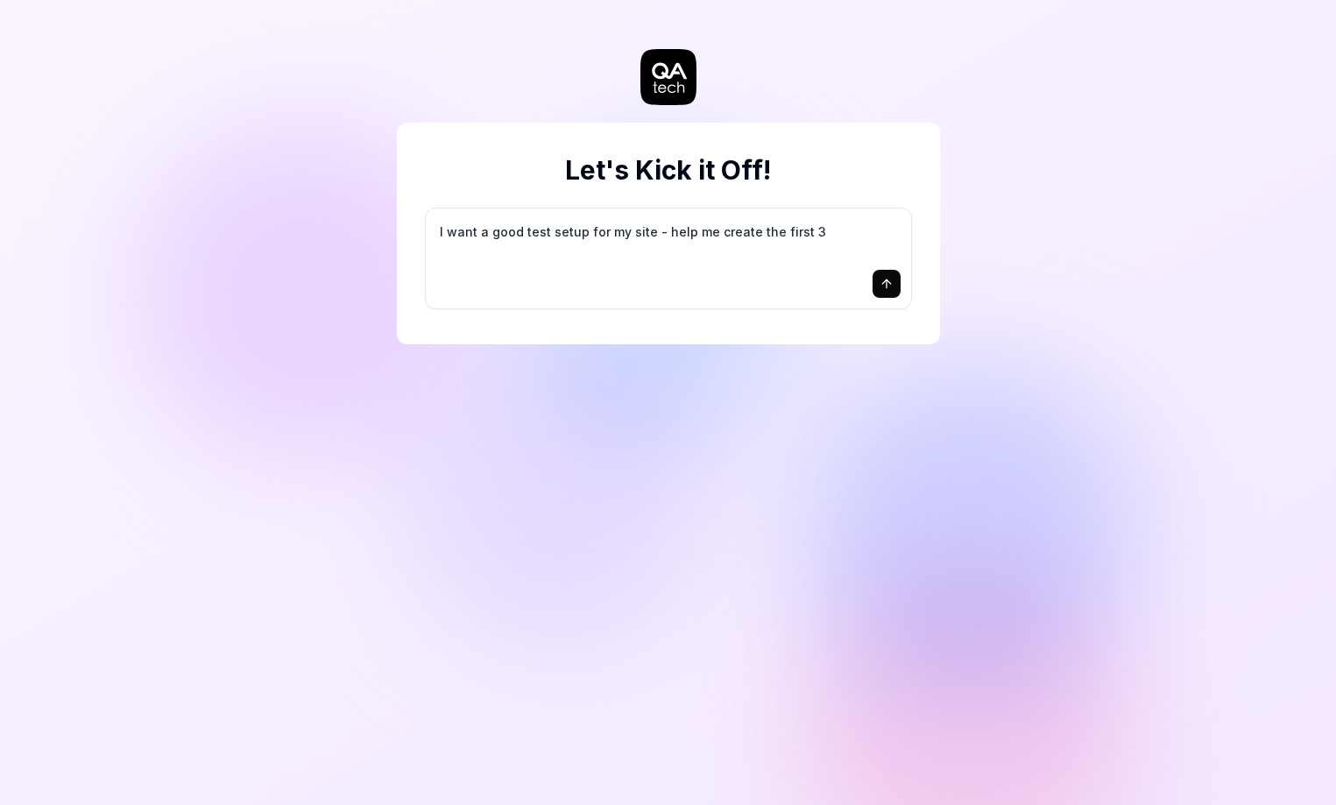
type textarea "*"
type textarea "I want a good test setup for my site - help me create the first 3-"
type textarea "*"
type textarea "I want a good test setup for my site - help me create the first 3-5"
type textarea "*"
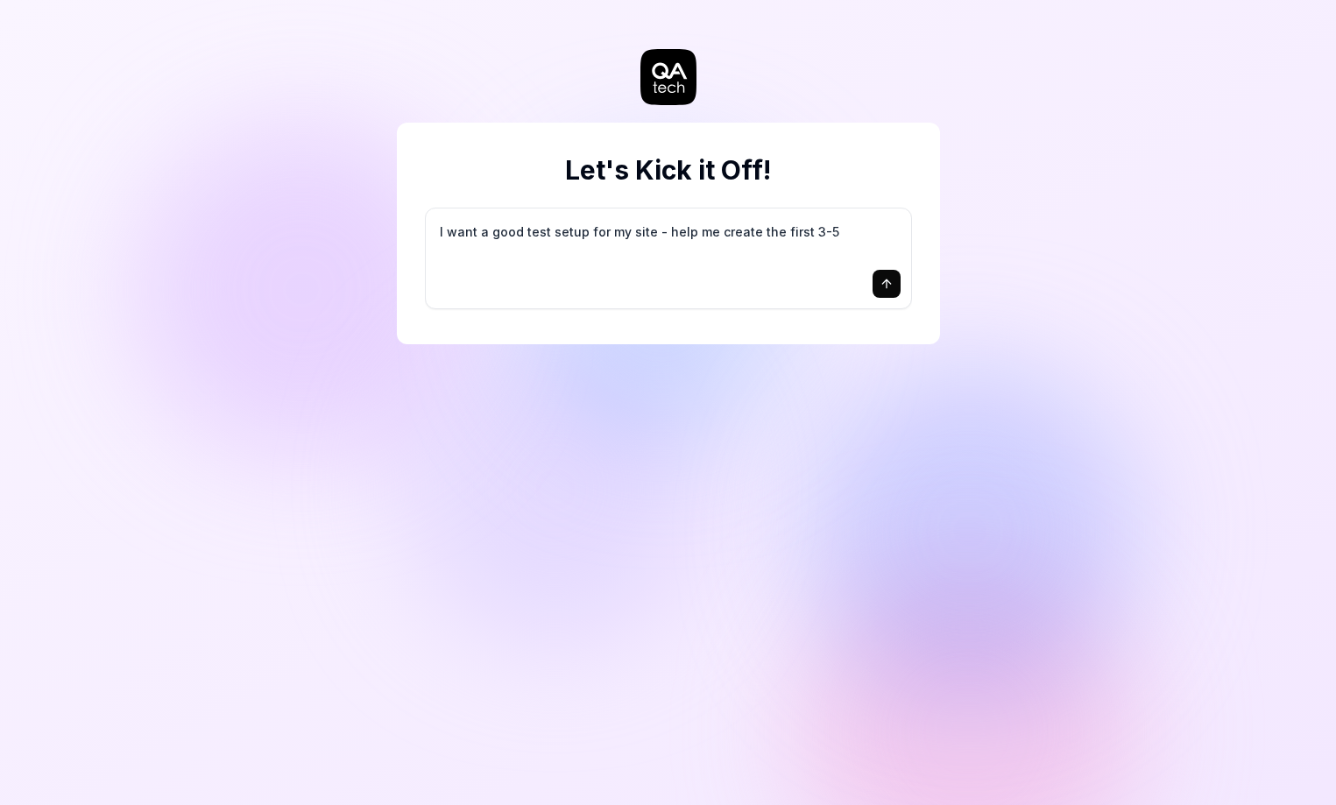
type textarea "I want a good test setup for my site - help me create the first 3-5"
type textarea "*"
type textarea "I want a good test setup for my site - help me create the first 3-5 t"
type textarea "*"
type textarea "I want a good test setup for my site - help me create the first 3-5 te"
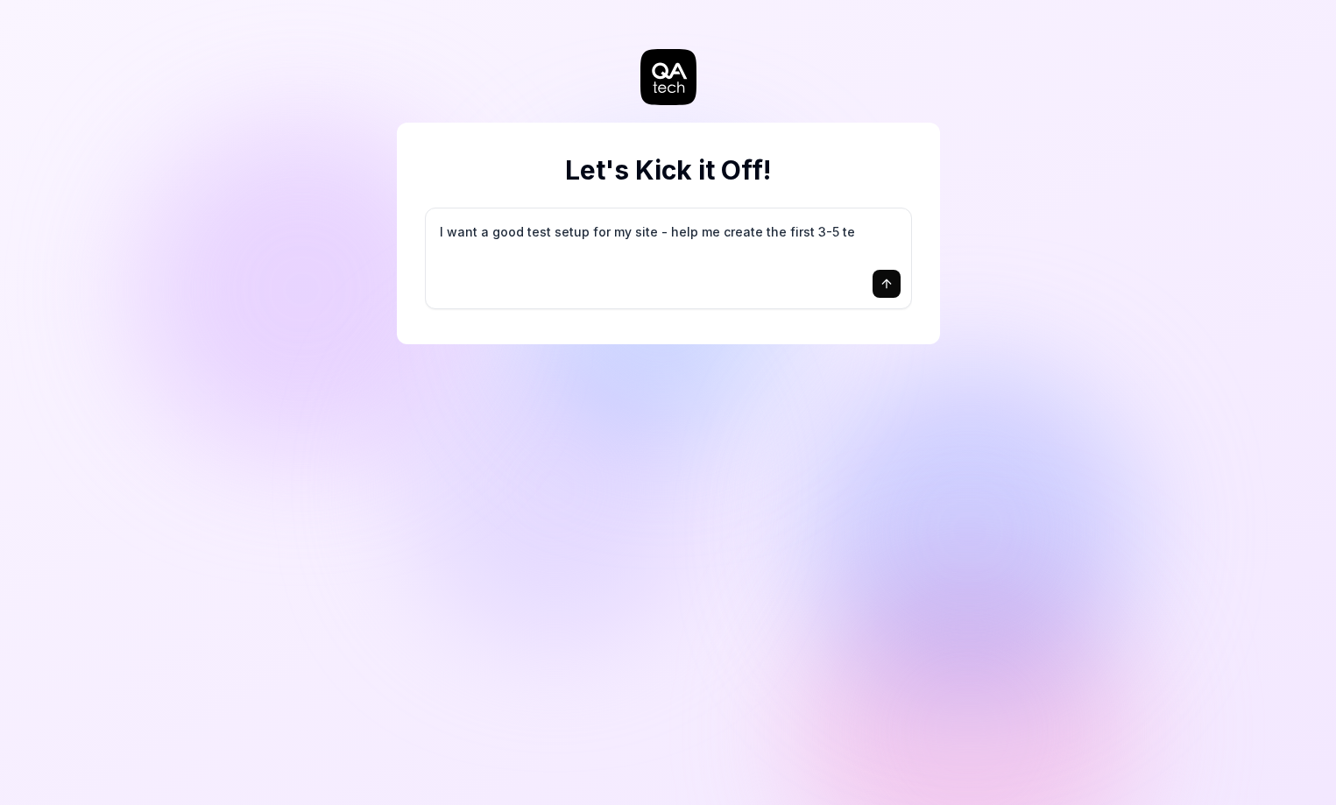
type textarea "*"
type textarea "I want a good test setup for my site - help me create the first 3-5 tes"
type textarea "*"
type textarea "I want a good test setup for my site - help me create the first 3-5 test"
type textarea "*"
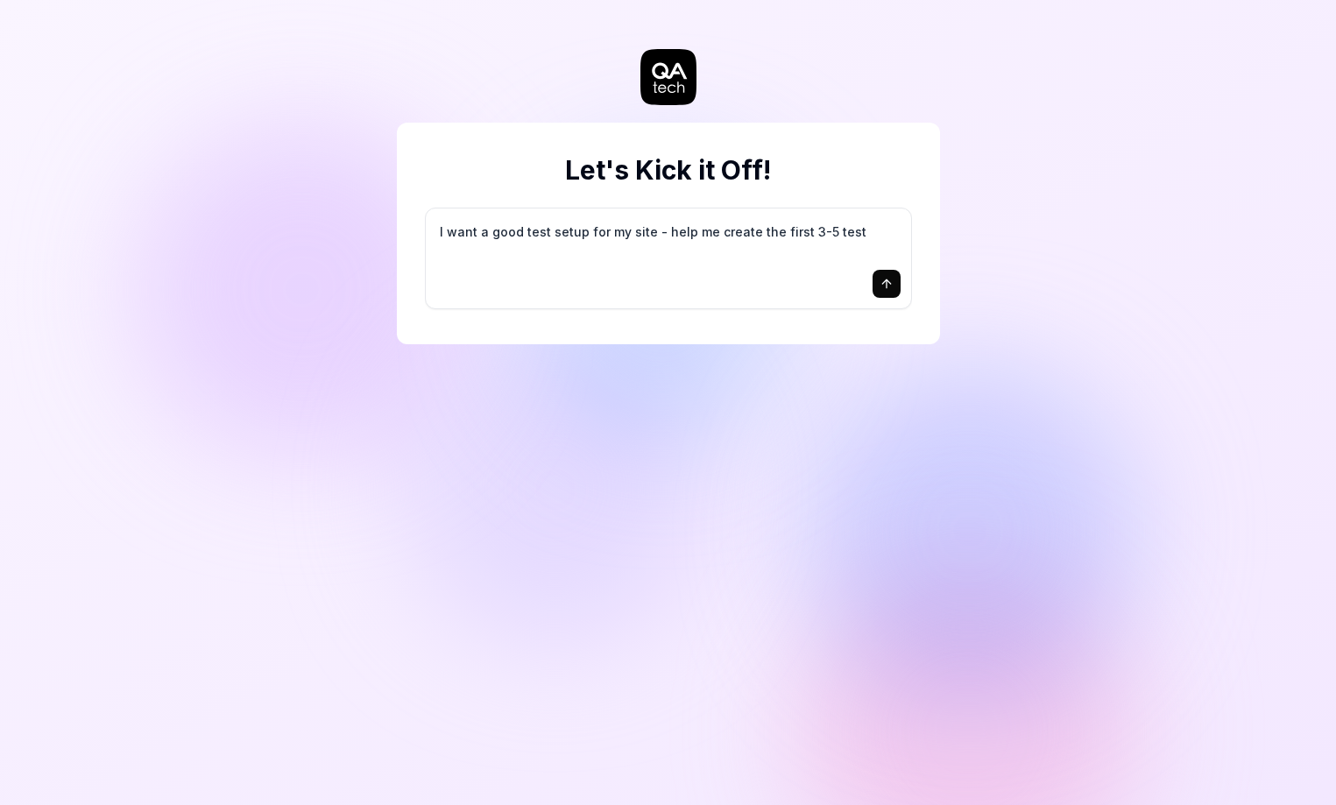
type textarea "I want a good test setup for my site - help me create the first 3-5 test"
type textarea "*"
type textarea "I want a good test setup for my site - help me create the first 3-5 test c"
type textarea "*"
type textarea "I want a good test setup for my site - help me create the first 3-5 test ca"
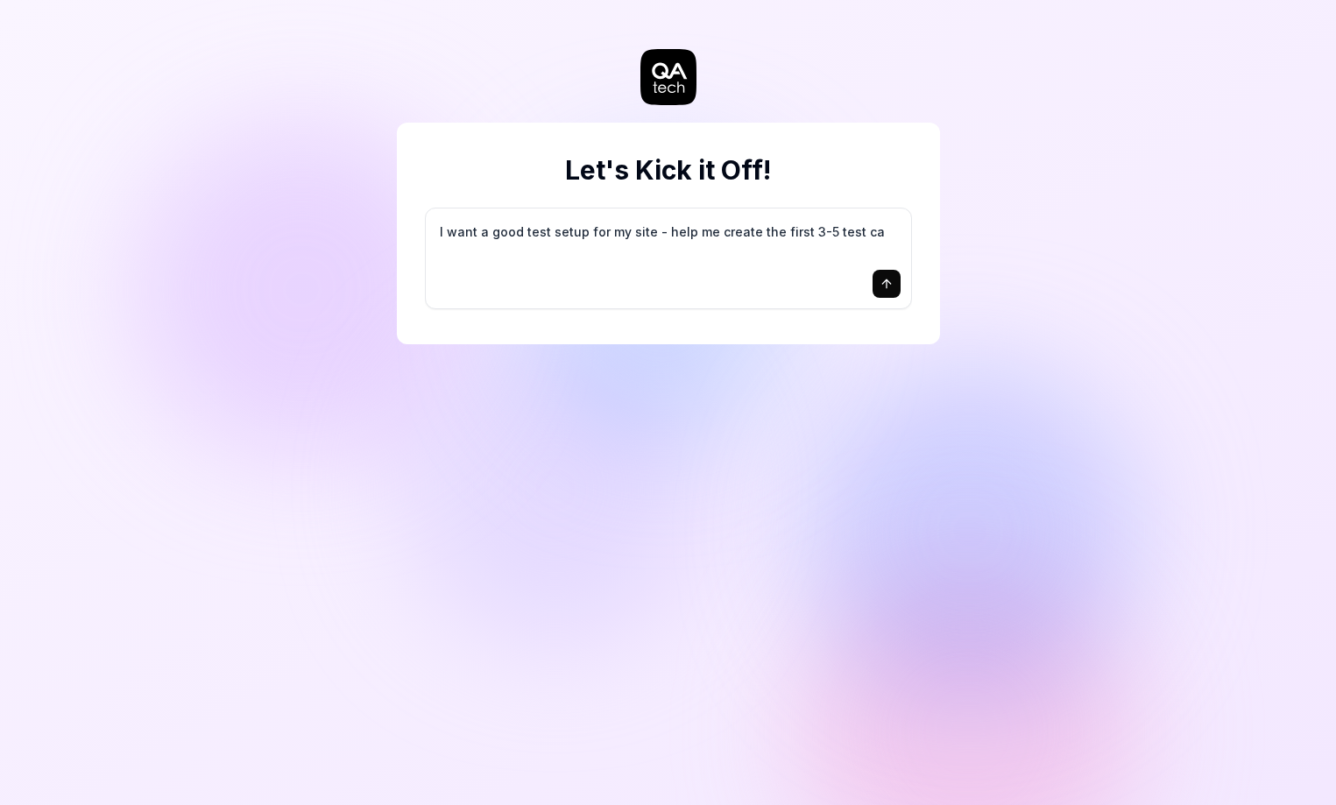
type textarea "*"
type textarea "I want a good test setup for my site - help me create the first 3-5 test cas"
type textarea "*"
type textarea "I want a good test setup for my site - help me create the first 3-5 test case"
type textarea "*"
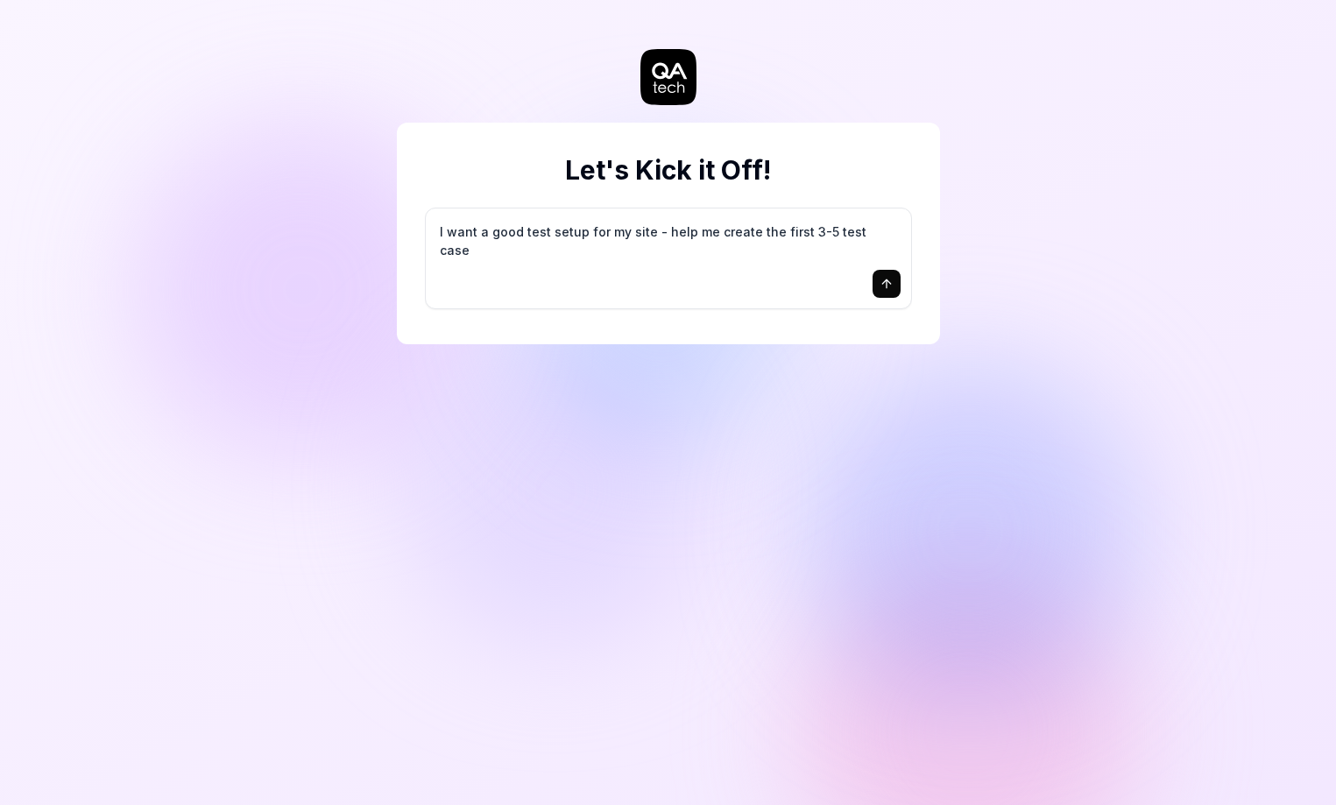
type textarea "I want a good test setup for my site - help me create the first 3-5 test cases"
click at [885, 279] on icon "submit" at bounding box center [887, 284] width 14 height 14
type textarea "*"
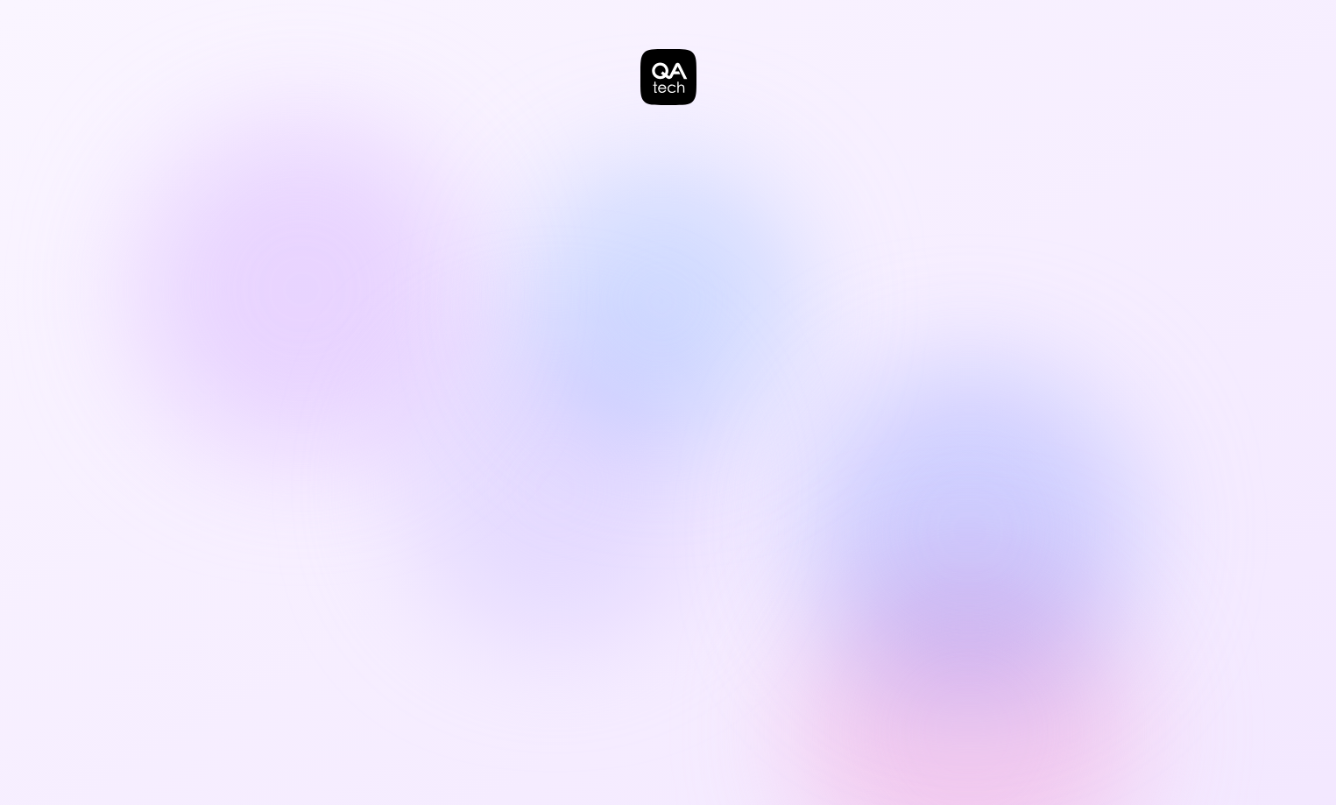
click at [1079, 474] on div at bounding box center [668, 402] width 1336 height 805
